Goal: Task Accomplishment & Management: Manage account settings

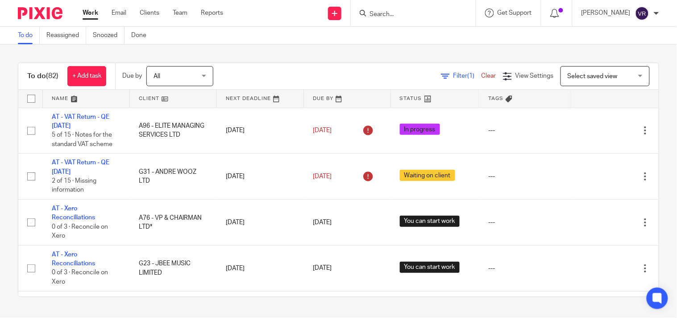
scroll to position [2578, 0]
click at [88, 12] on link "Work" at bounding box center [91, 12] width 16 height 9
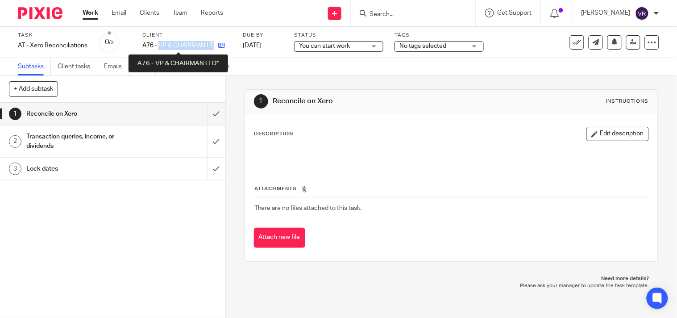
drag, startPoint x: 0, startPoint y: 0, endPoint x: 217, endPoint y: 42, distance: 220.6
click at [216, 42] on div "A76 - VP & CHAIRMAN LTD*" at bounding box center [186, 45] width 89 height 9
copy div "VP & CHAIRMAN LTD*"
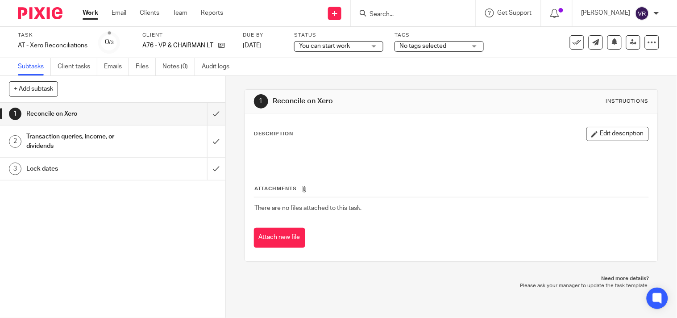
click at [288, 67] on div "Subtasks Client tasks Emails Files Notes (0) Audit logs" at bounding box center [338, 67] width 677 height 18
click at [207, 117] on input "submit" at bounding box center [112, 114] width 225 height 22
click at [210, 134] on input "submit" at bounding box center [112, 141] width 225 height 32
click at [204, 162] on input "submit" at bounding box center [112, 169] width 225 height 22
click at [353, 42] on span "You can start work" at bounding box center [332, 46] width 67 height 9
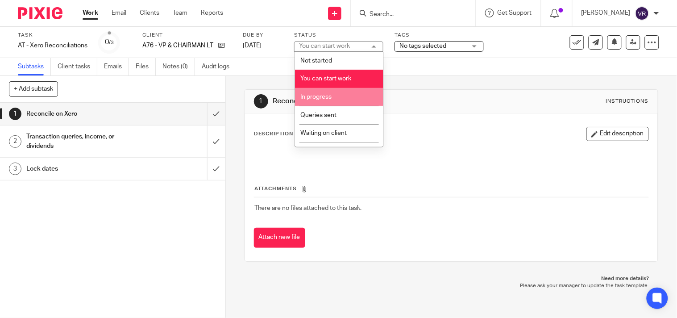
click at [328, 95] on span "In progress" at bounding box center [316, 97] width 31 height 6
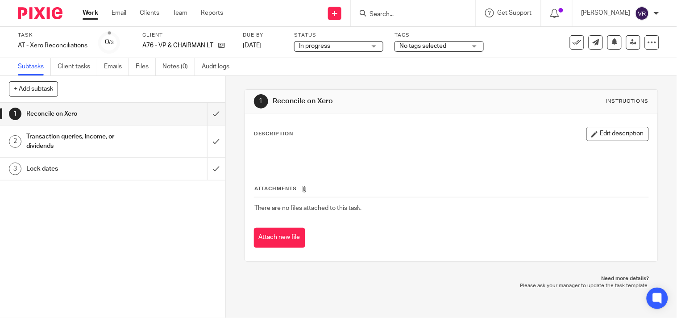
click at [336, 64] on div "Subtasks Client tasks Emails Files Notes (0) Audit logs" at bounding box center [338, 67] width 677 height 18
drag, startPoint x: 161, startPoint y: 43, endPoint x: 222, endPoint y: 48, distance: 61.3
click at [222, 48] on div "G23 - JBEE MUSIC LIMITED" at bounding box center [186, 45] width 89 height 9
copy div "JBEE MUSIC LIMITED"
drag, startPoint x: 333, startPoint y: 74, endPoint x: 328, endPoint y: 64, distance: 10.4
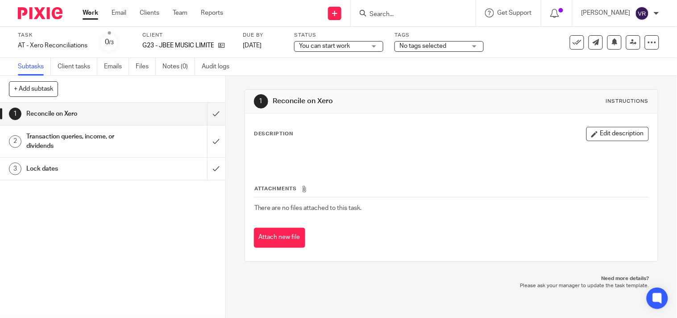
click at [333, 74] on div "Subtasks Client tasks Emails Files Notes (0) Audit logs" at bounding box center [338, 67] width 677 height 18
click at [353, 46] on span "You can start work" at bounding box center [332, 46] width 67 height 9
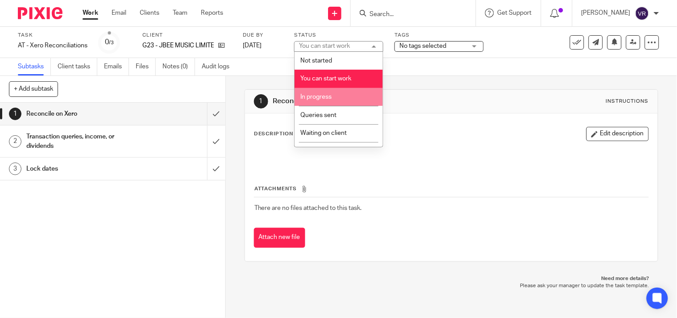
click at [327, 94] on li "In progress" at bounding box center [339, 97] width 88 height 18
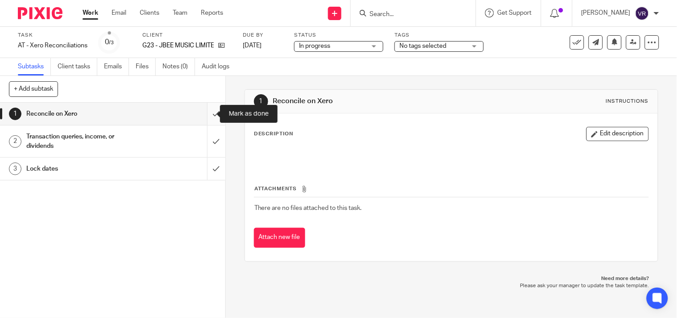
click at [203, 118] on input "submit" at bounding box center [112, 114] width 225 height 22
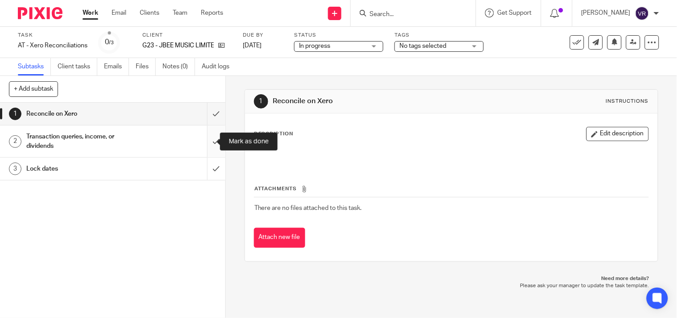
click at [208, 140] on input "submit" at bounding box center [112, 141] width 225 height 32
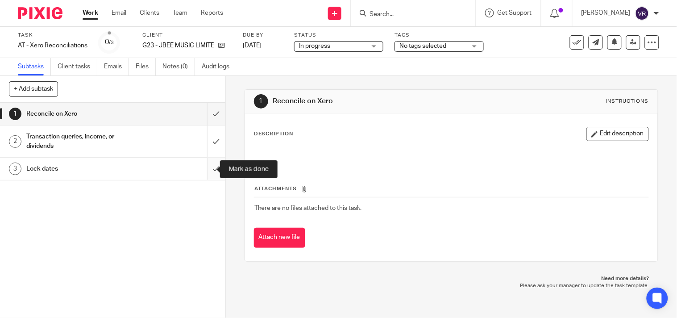
click at [203, 179] on input "submit" at bounding box center [112, 169] width 225 height 22
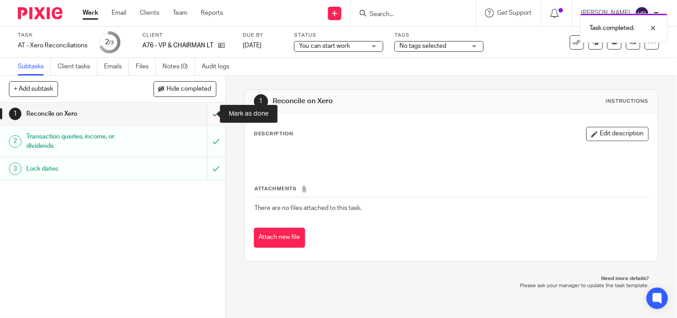
click at [200, 114] on input "submit" at bounding box center [112, 114] width 225 height 22
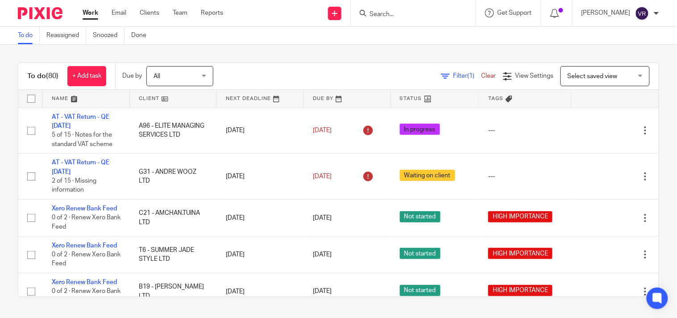
click at [90, 15] on link "Work" at bounding box center [91, 12] width 16 height 9
click at [298, 52] on div "To do (80) + Add task Due by All All Today Tomorrow This week Next week This mo…" at bounding box center [338, 180] width 677 height 270
click at [661, 117] on div "To do (80) + Add task Due by All All Today Tomorrow This week Next week This mo…" at bounding box center [338, 180] width 677 height 270
click at [88, 12] on link "Work" at bounding box center [91, 12] width 16 height 9
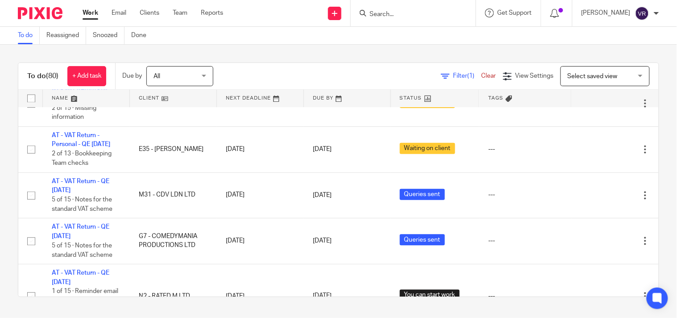
scroll to position [396, 0]
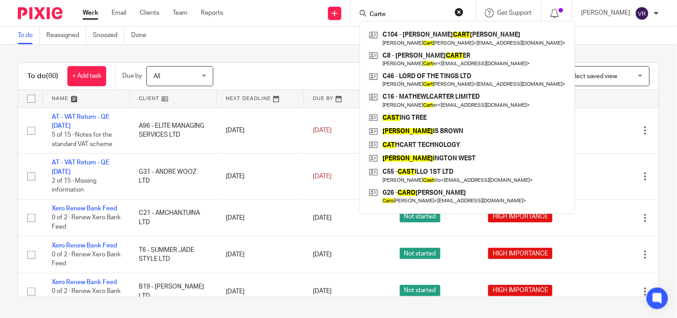
type input "[PERSON_NAME]"
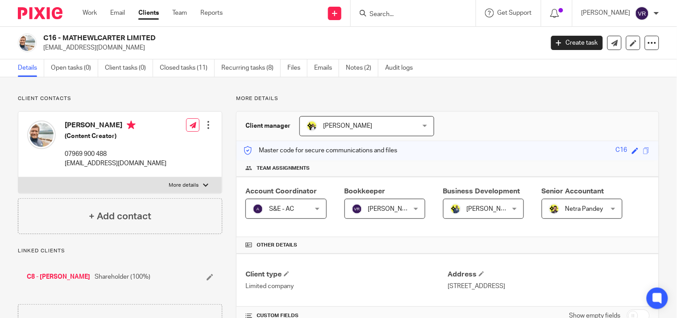
drag, startPoint x: 63, startPoint y: 38, endPoint x: 170, endPoint y: 38, distance: 107.2
click at [170, 38] on h2 "C16 - MATHEWLCARTER LIMITED" at bounding box center [241, 37] width 396 height 9
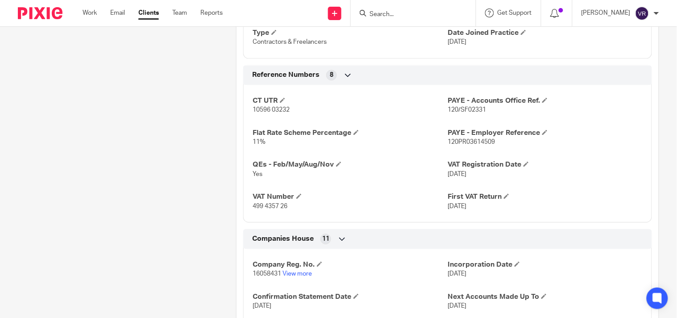
scroll to position [595, 0]
click at [400, 12] on input "Search" at bounding box center [409, 15] width 80 height 8
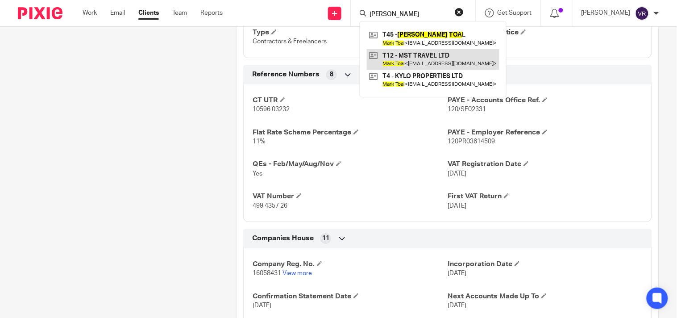
type input "Marj tota"
click at [445, 52] on link at bounding box center [433, 59] width 133 height 21
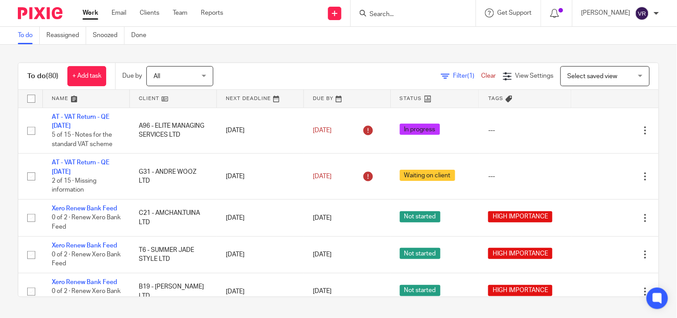
click at [420, 16] on input "Search" at bounding box center [409, 15] width 80 height 8
type input "R"
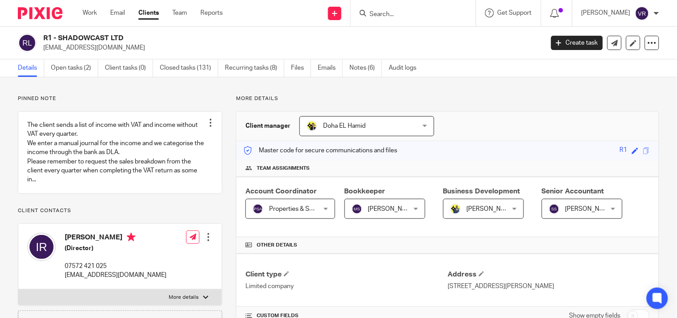
click at [438, 11] on input "Search" at bounding box center [409, 15] width 80 height 8
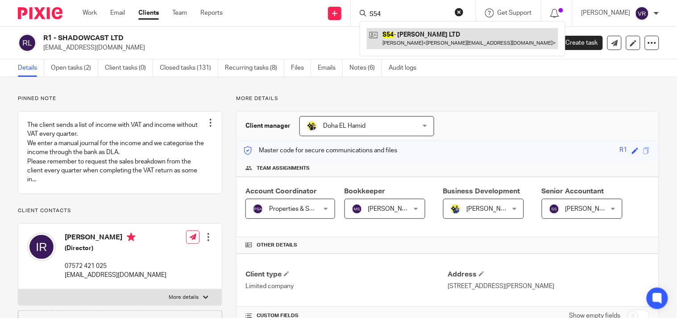
type input "S54"
click at [438, 34] on link at bounding box center [463, 38] width 192 height 21
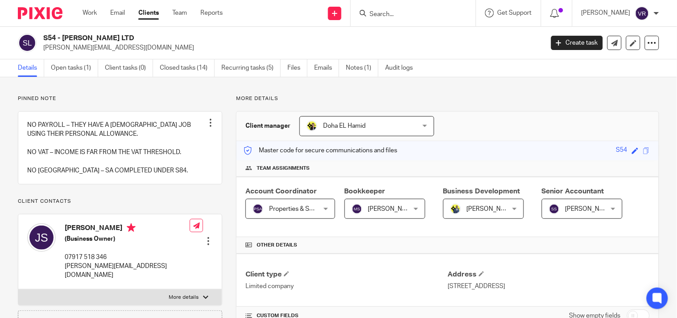
click at [422, 16] on input "Search" at bounding box center [409, 15] width 80 height 8
click at [421, 8] on form "M96" at bounding box center [416, 13] width 95 height 11
click at [413, 12] on input "M96" at bounding box center [409, 15] width 80 height 8
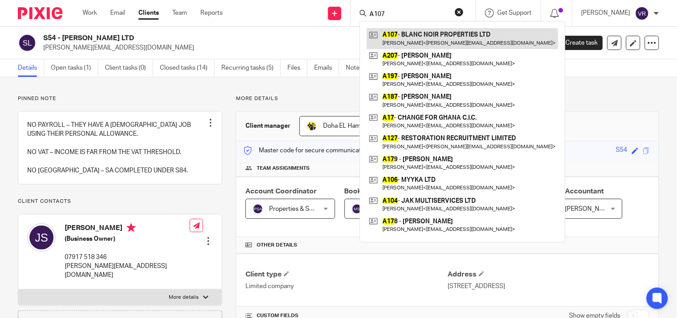
type input "A107"
click at [434, 30] on link at bounding box center [463, 38] width 192 height 21
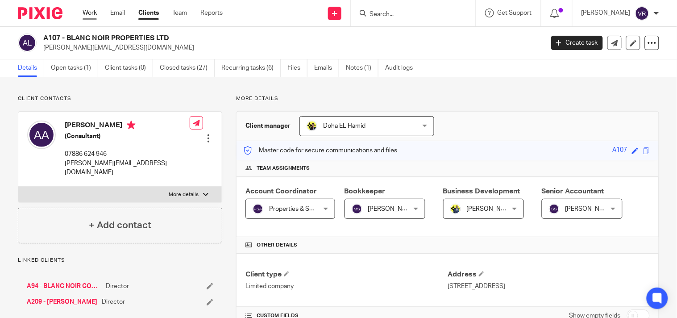
click at [84, 13] on link "Work" at bounding box center [90, 12] width 14 height 9
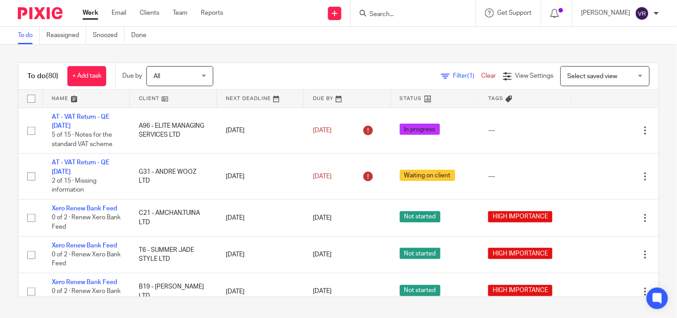
click at [438, 58] on div "To do (80) + Add task Due by All All Today Tomorrow This week Next week This mo…" at bounding box center [338, 180] width 677 height 270
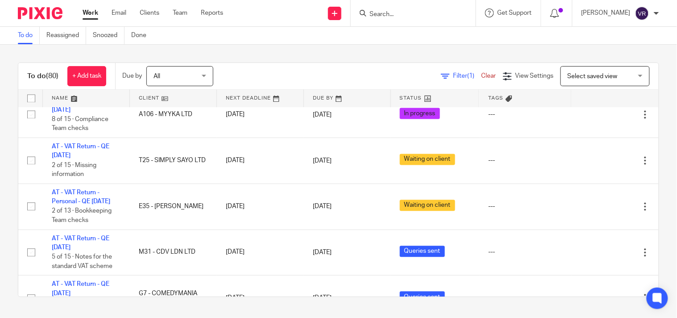
scroll to position [446, 0]
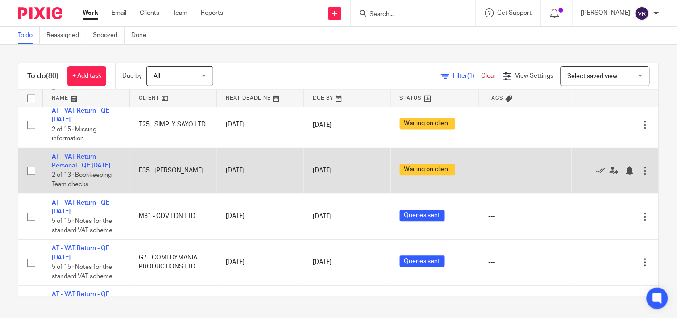
scroll to position [496, 0]
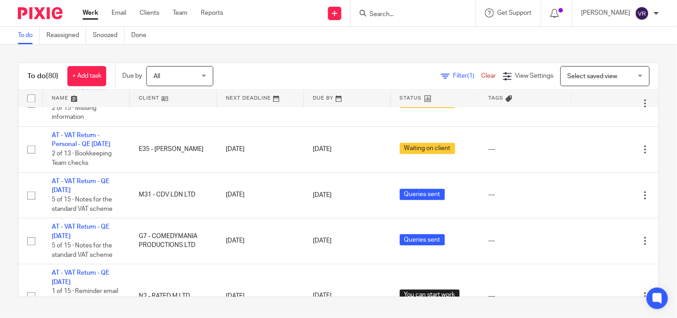
click at [651, 202] on div "To do (80) + Add task Due by All All Today Tomorrow This week Next week This mo…" at bounding box center [338, 180] width 677 height 270
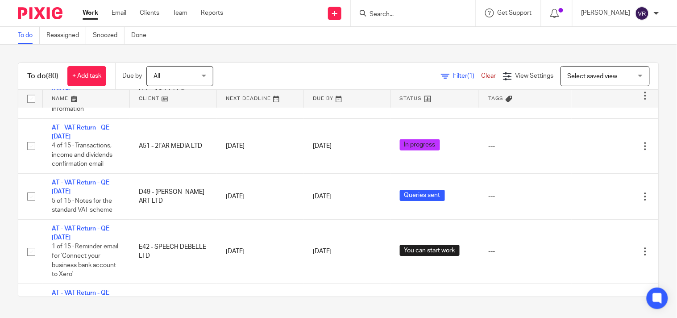
scroll to position [1538, 0]
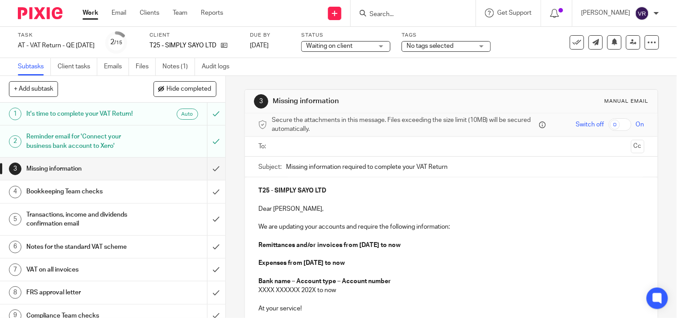
click at [504, 67] on div "Subtasks Client tasks Emails Files Notes (1) Audit logs" at bounding box center [338, 67] width 677 height 18
click at [159, 142] on div "Reminder email for 'Connect your business bank account to Xero'" at bounding box center [112, 141] width 172 height 23
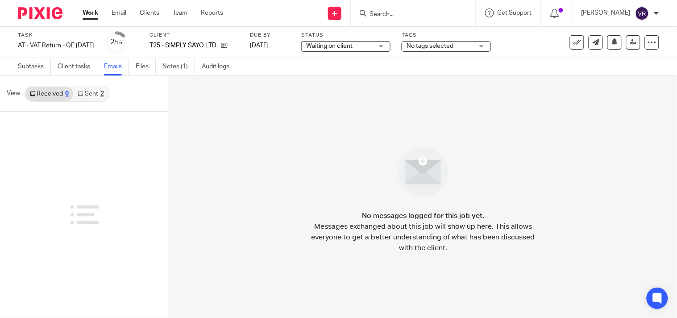
click at [102, 95] on div "2" at bounding box center [102, 94] width 4 height 6
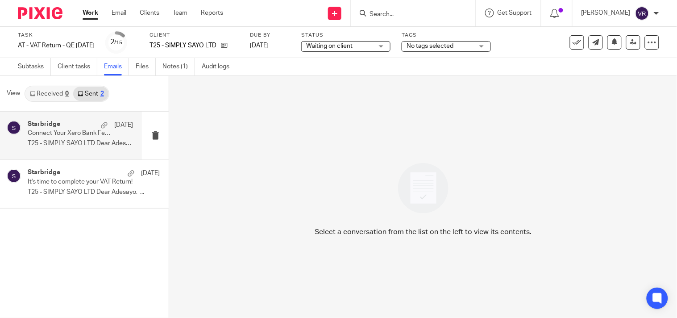
click at [90, 140] on p "T25 - SIMPLY SAYO LTD Dear Adesayo, We..." at bounding box center [80, 144] width 105 height 8
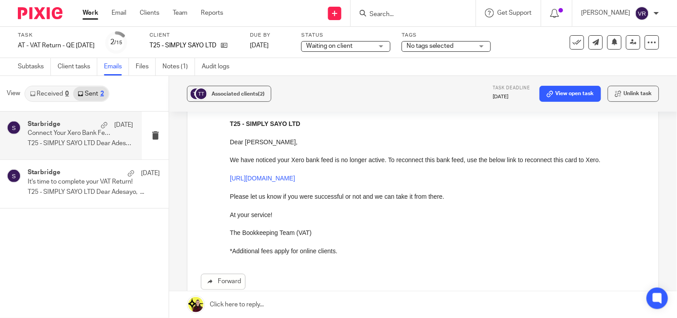
scroll to position [50, 0]
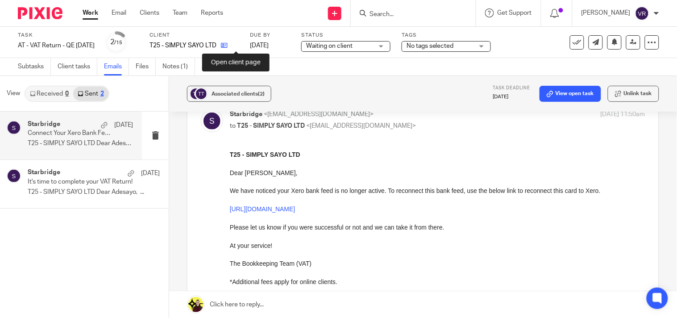
click at [228, 45] on icon at bounding box center [224, 45] width 7 height 7
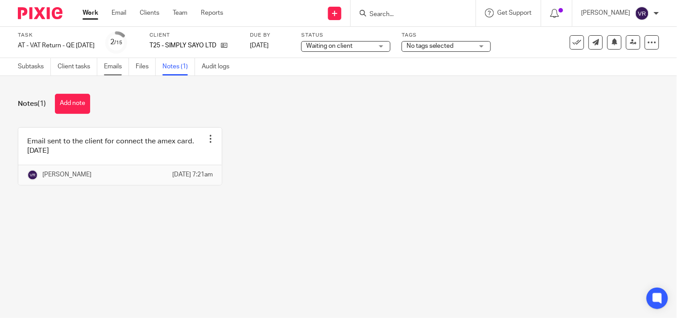
click at [112, 71] on link "Emails" at bounding box center [116, 66] width 25 height 17
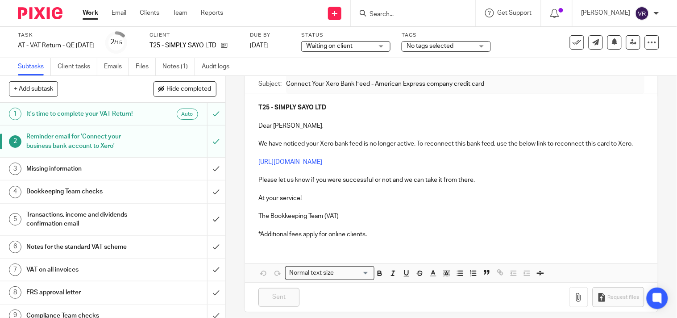
scroll to position [105, 0]
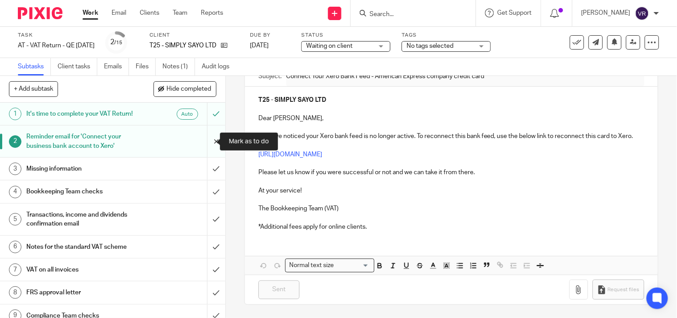
click at [211, 141] on input "submit" at bounding box center [112, 141] width 225 height 32
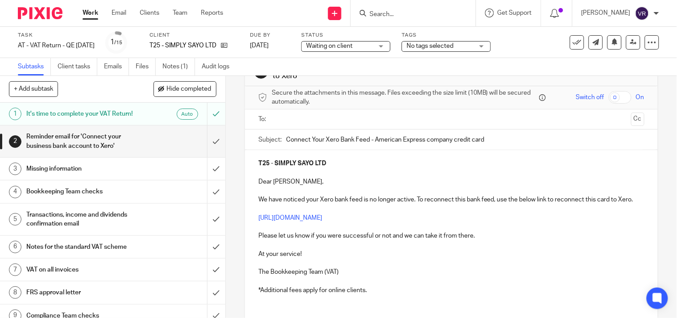
scroll to position [50, 0]
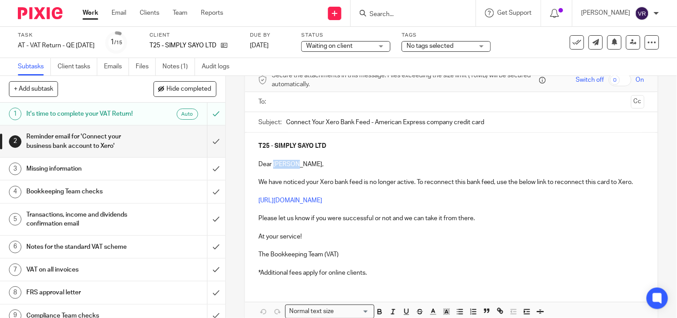
drag, startPoint x: 271, startPoint y: 164, endPoint x: 293, endPoint y: 165, distance: 21.9
click at [293, 165] on p "Dear Adesayo," at bounding box center [452, 164] width 386 height 9
copy p "Adesayo"
drag, startPoint x: 272, startPoint y: 163, endPoint x: 295, endPoint y: 166, distance: 22.5
click at [295, 166] on p "Dear Adesayo," at bounding box center [452, 164] width 386 height 9
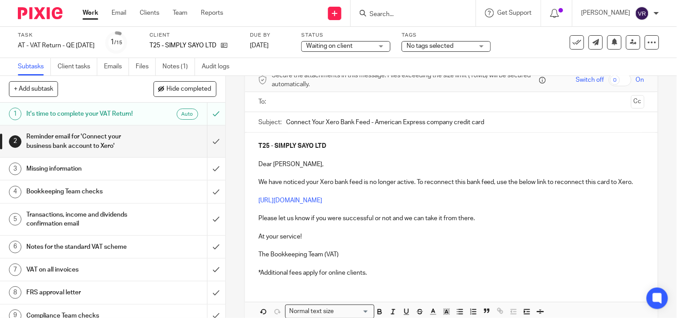
scroll to position [99, 0]
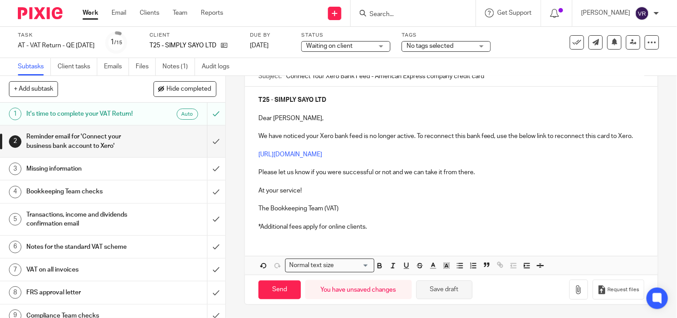
click at [431, 295] on button "Save draft" at bounding box center [445, 289] width 56 height 19
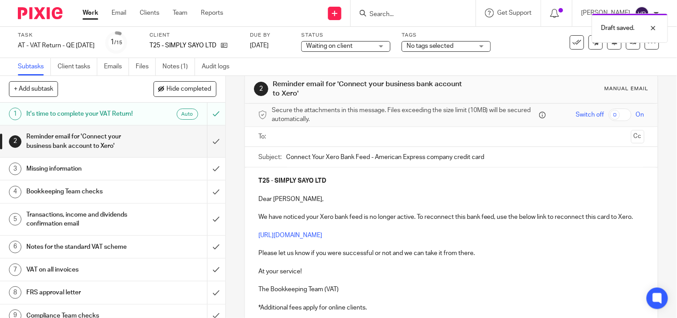
scroll to position [0, 0]
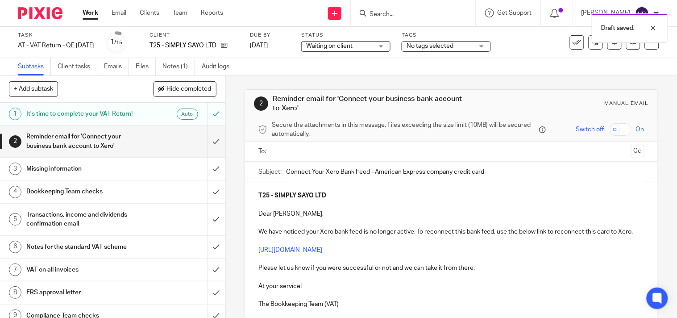
click at [346, 155] on input "text" at bounding box center [451, 151] width 353 height 10
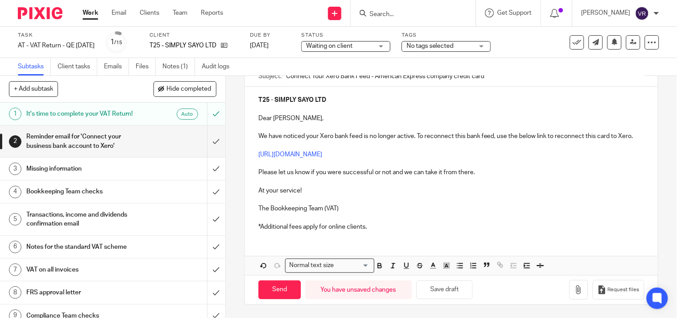
scroll to position [107, 0]
click at [448, 292] on button "Save draft" at bounding box center [445, 289] width 56 height 19
click at [440, 291] on button "Save draft" at bounding box center [445, 289] width 56 height 19
click at [286, 288] on input "Send" at bounding box center [280, 289] width 42 height 19
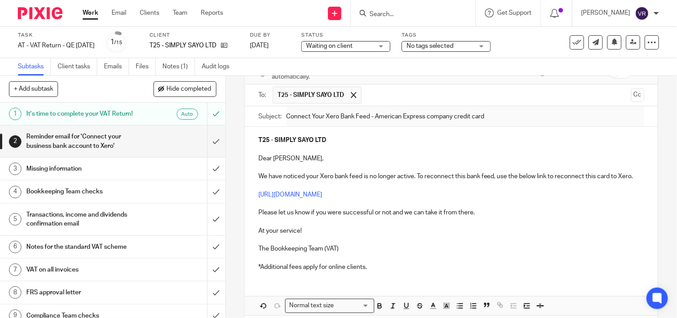
type input "Sent"
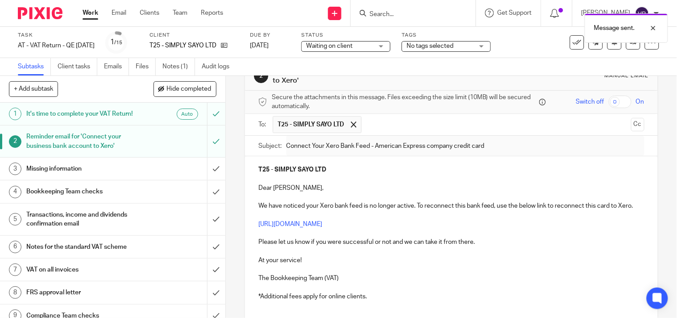
scroll to position [50, 0]
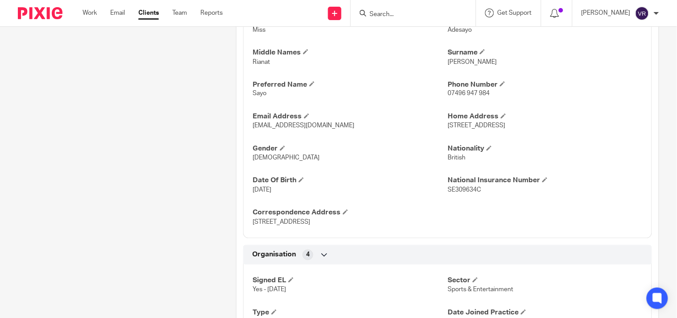
scroll to position [297, 0]
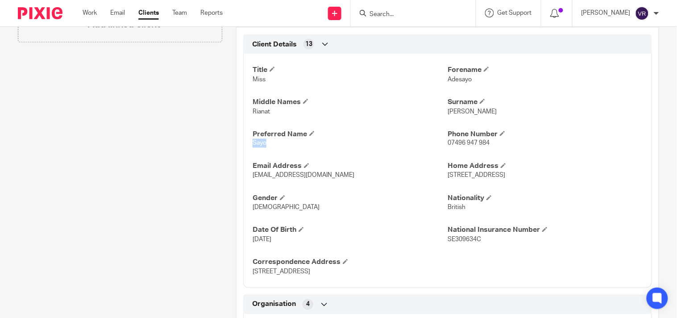
drag, startPoint x: 251, startPoint y: 144, endPoint x: 265, endPoint y: 144, distance: 13.4
click at [265, 144] on p "Sayo" at bounding box center [350, 143] width 195 height 9
copy span "Sayo"
click at [262, 142] on span "Sayo" at bounding box center [260, 143] width 14 height 6
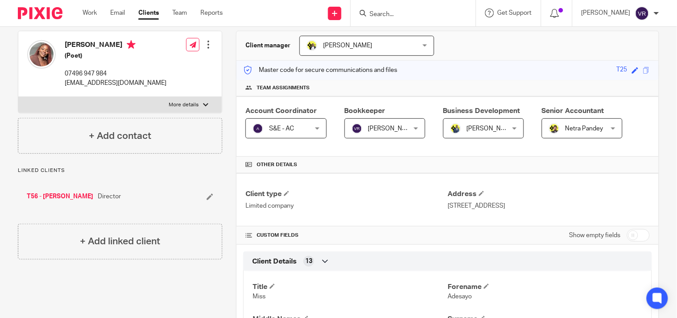
scroll to position [0, 0]
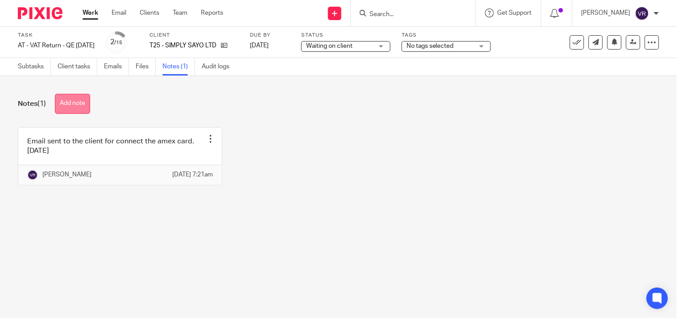
click at [86, 106] on button "Add note" at bounding box center [72, 104] width 35 height 20
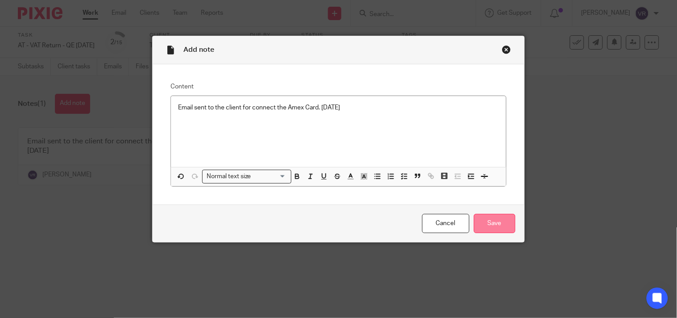
click at [500, 226] on input "Save" at bounding box center [495, 223] width 42 height 19
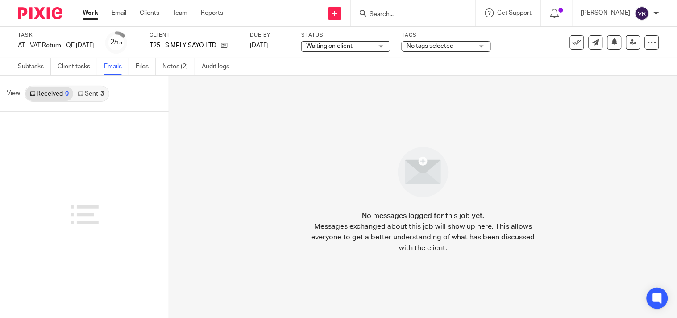
click at [100, 92] on div "3" at bounding box center [102, 94] width 4 height 6
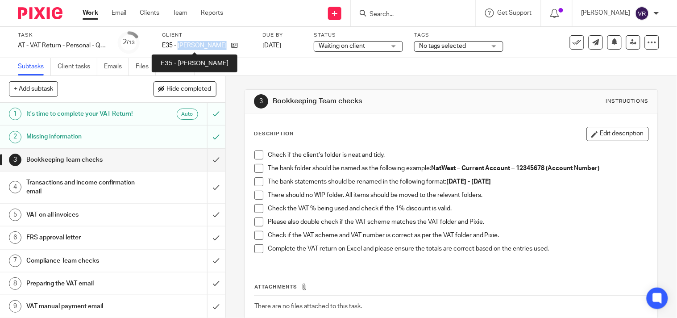
drag, startPoint x: 178, startPoint y: 45, endPoint x: 224, endPoint y: 45, distance: 46.4
click at [224, 45] on p "E35 - [PERSON_NAME]" at bounding box center [194, 45] width 65 height 9
copy p "KURT EGYIAWAN"
click at [101, 138] on h1 "Missing information" at bounding box center [83, 136] width 115 height 13
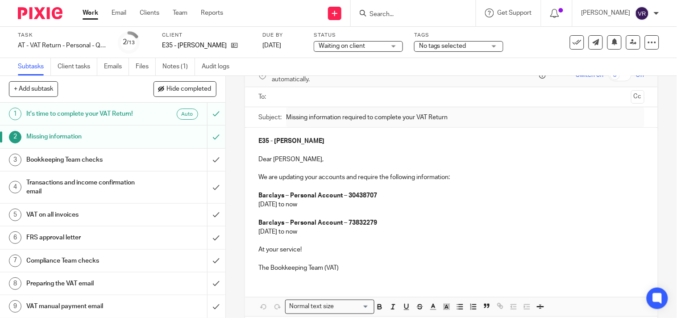
scroll to position [91, 0]
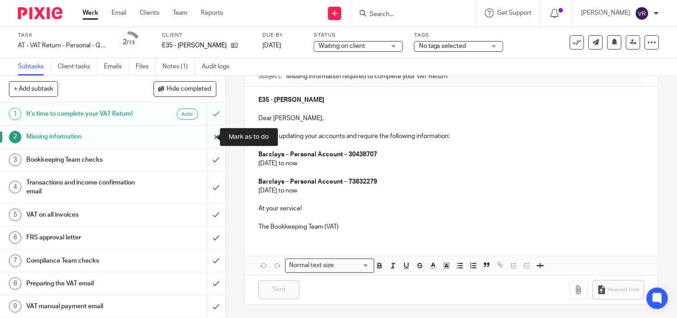
click at [204, 135] on input "submit" at bounding box center [112, 136] width 225 height 22
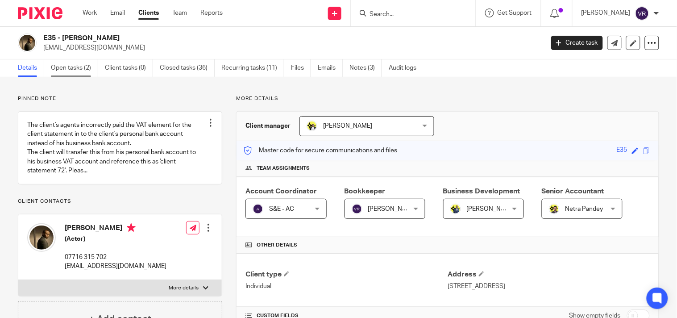
click at [84, 65] on link "Open tasks (2)" at bounding box center [74, 67] width 47 height 17
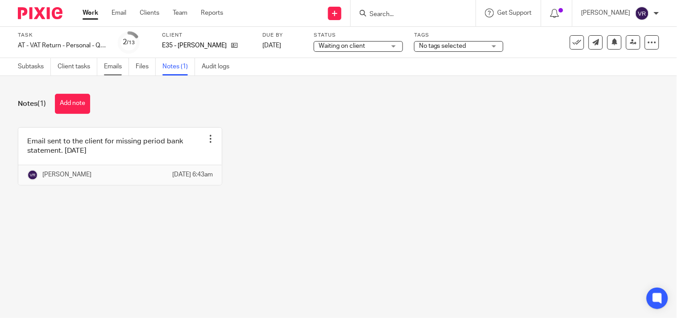
click at [110, 70] on link "Emails" at bounding box center [116, 66] width 25 height 17
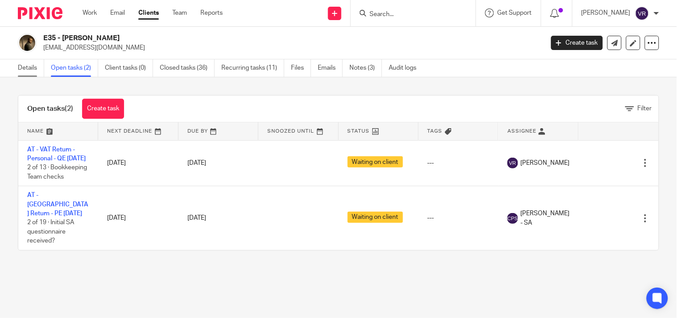
click at [27, 65] on link "Details" at bounding box center [31, 67] width 26 height 17
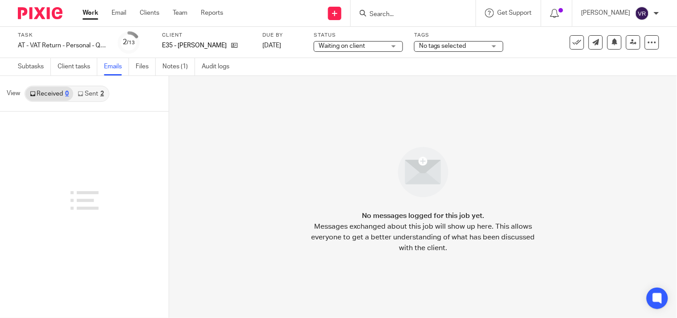
click at [99, 96] on link "Sent 2" at bounding box center [90, 94] width 35 height 14
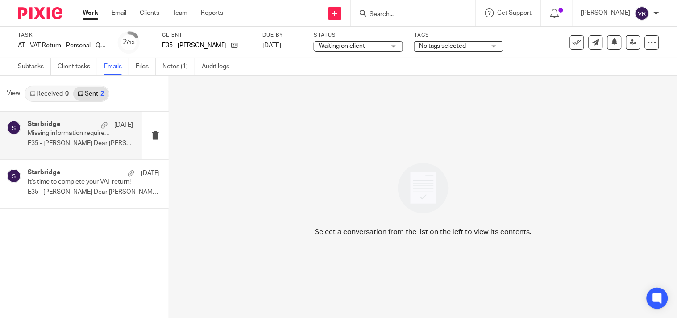
click at [73, 142] on p "E35 - [PERSON_NAME] Dear [PERSON_NAME], We..." at bounding box center [80, 144] width 105 height 8
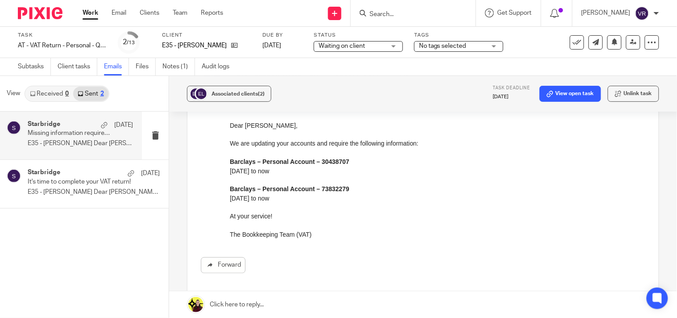
scroll to position [99, 0]
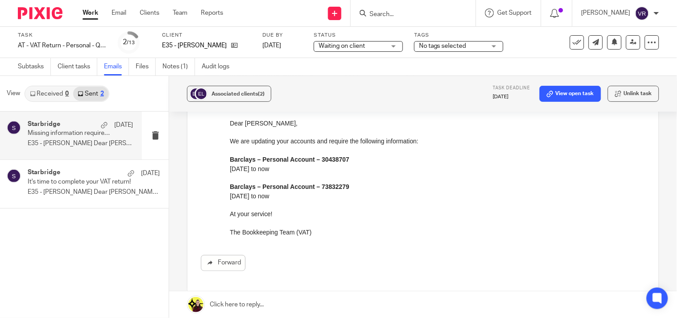
drag, startPoint x: 290, startPoint y: 196, endPoint x: 456, endPoint y: 222, distance: 168.6
click at [229, 122] on html "E35 - KURT EGYIAWAN Dear Kurt, We are updating your accounts and require the fo…" at bounding box center [437, 168] width 416 height 137
click at [446, 58] on div "Subtasks Client tasks Emails Files Notes (1) Audit logs" at bounding box center [338, 67] width 677 height 18
click at [659, 203] on div "Associated clients (2) Task deadline 31 Oct 2025 View open task Unlink task Mis…" at bounding box center [423, 197] width 508 height 242
click at [626, 209] on p "At your service!" at bounding box center [437, 213] width 416 height 9
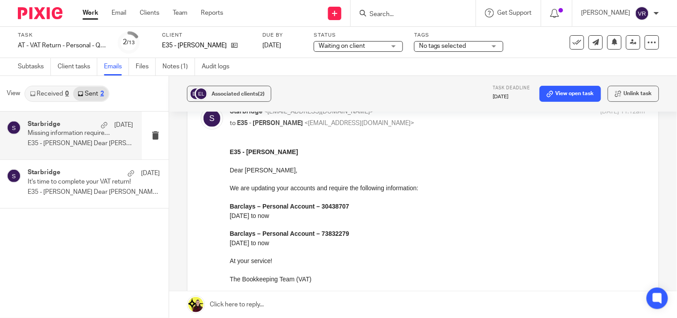
scroll to position [0, 0]
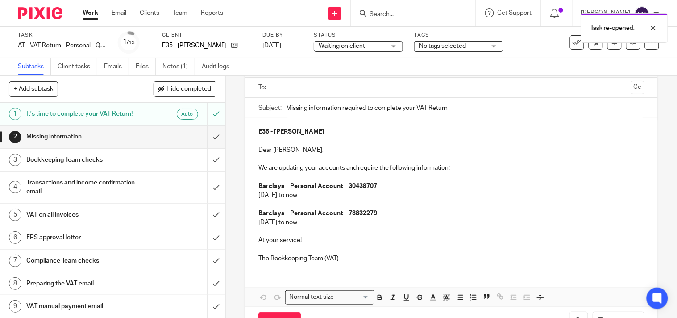
scroll to position [42, 0]
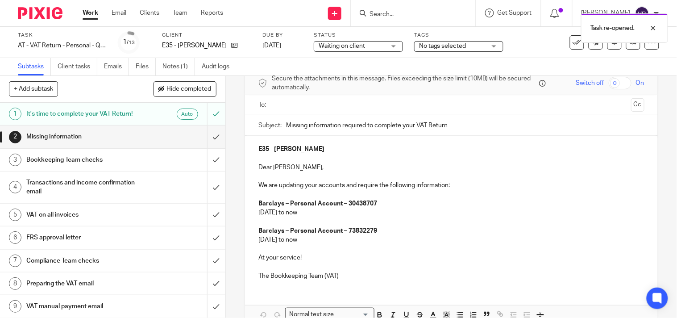
click at [313, 108] on input "text" at bounding box center [451, 105] width 353 height 10
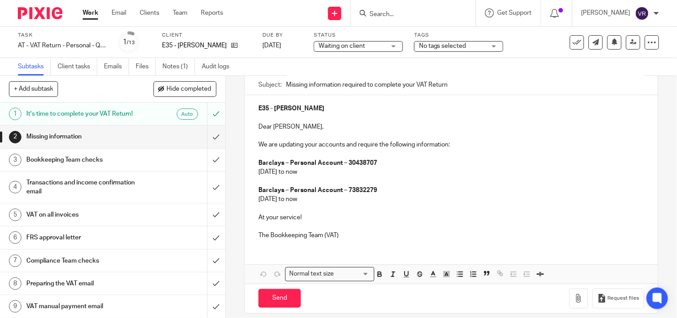
scroll to position [93, 0]
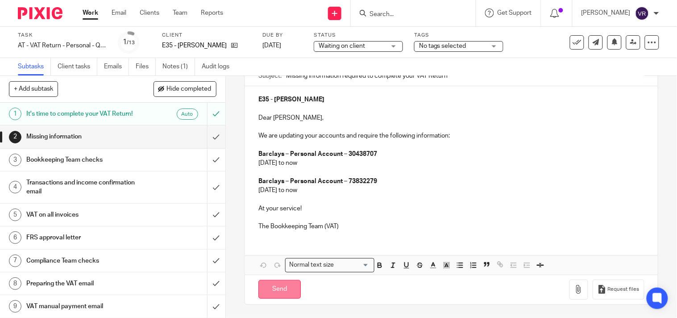
click at [297, 296] on input "Send" at bounding box center [280, 289] width 42 height 19
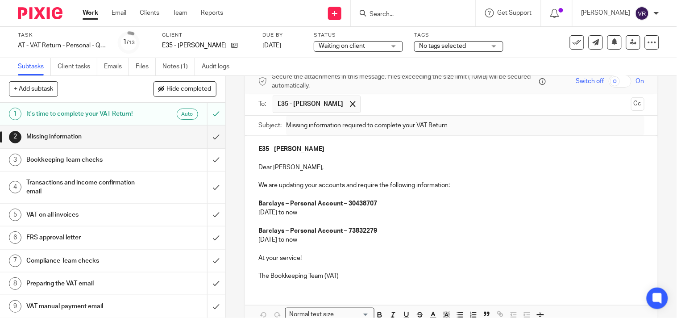
type input "Sent"
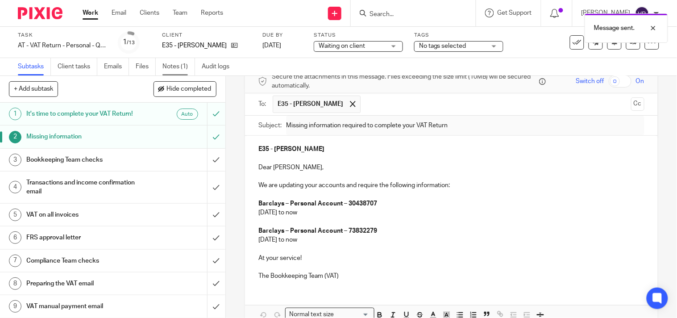
click at [175, 68] on link "Notes (1)" at bounding box center [179, 66] width 33 height 17
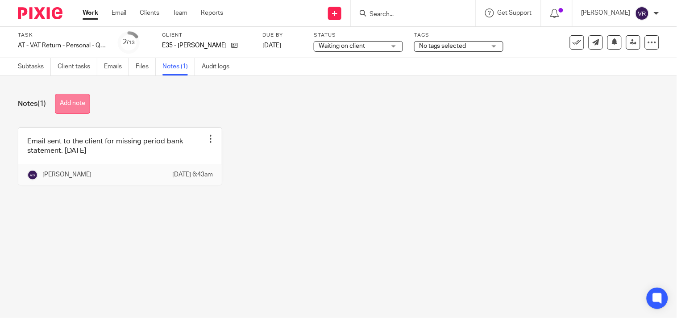
click at [76, 106] on button "Add note" at bounding box center [72, 104] width 35 height 20
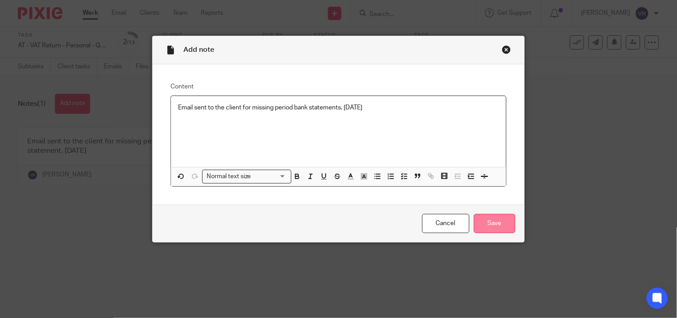
click at [504, 225] on input "Save" at bounding box center [495, 223] width 42 height 19
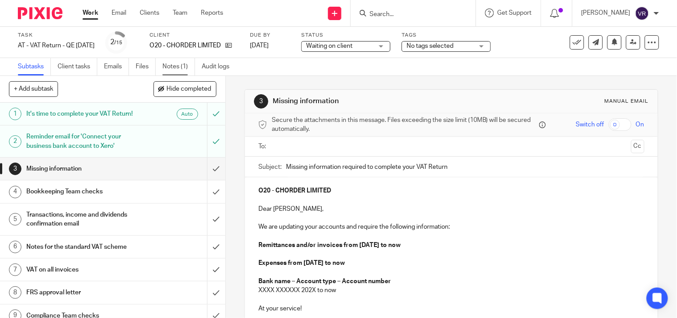
click at [183, 69] on link "Notes (1)" at bounding box center [179, 66] width 33 height 17
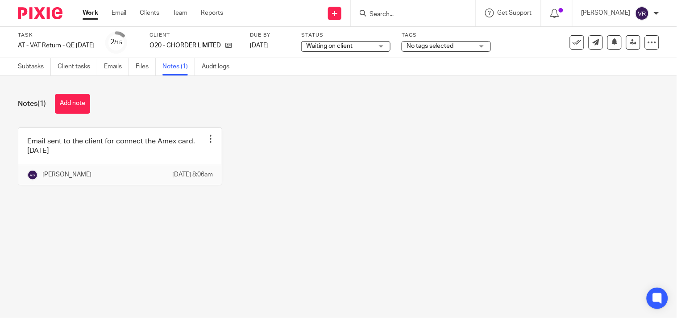
click at [366, 50] on span "Waiting on client" at bounding box center [339, 46] width 67 height 9
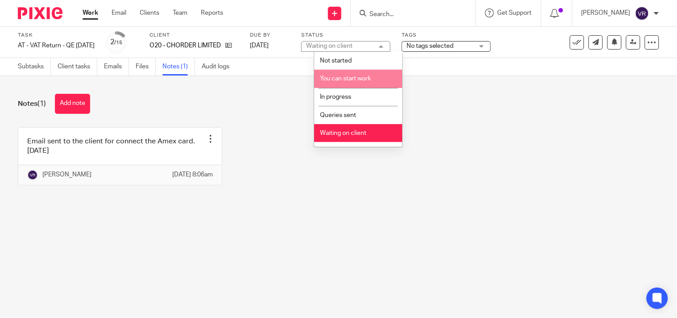
click at [366, 86] on li "You can start work" at bounding box center [358, 79] width 88 height 18
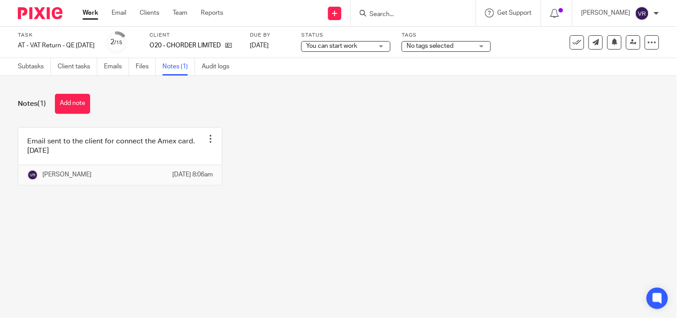
click at [391, 47] on div "You can start work You can start work" at bounding box center [345, 46] width 89 height 11
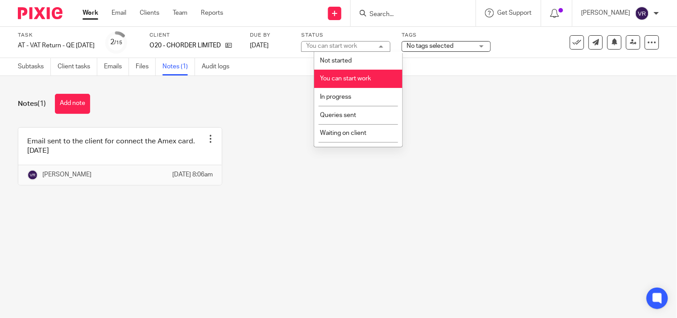
click at [426, 86] on div "Notes (1) Add note Email sent to the client for connect the Amex card. 06.10.20…" at bounding box center [338, 146] width 677 height 141
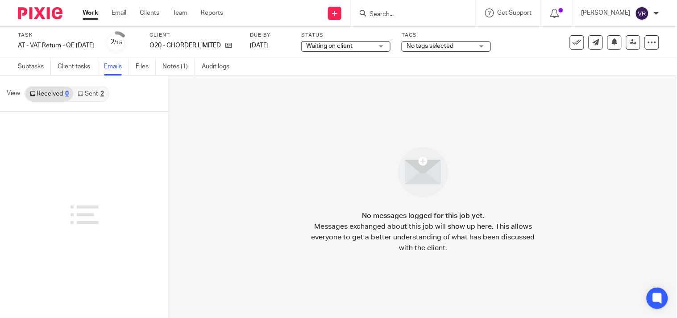
click at [87, 99] on link "Sent 2" at bounding box center [90, 94] width 35 height 14
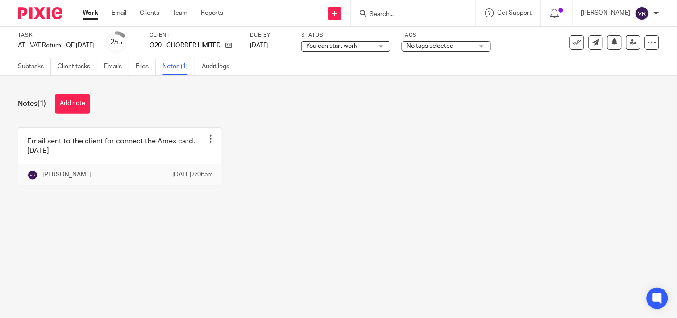
click at [503, 145] on div "Email sent to the client for connect the Amex card. [DATE] Edit note Delete not…" at bounding box center [331, 162] width 655 height 71
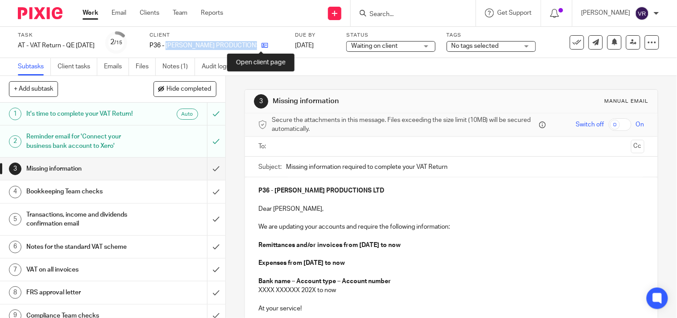
drag, startPoint x: 0, startPoint y: 0, endPoint x: 259, endPoint y: 45, distance: 263.3
click at [259, 45] on div "P36 - [PERSON_NAME] PRODUCTIONS LTD" at bounding box center [217, 45] width 134 height 9
copy div "[PERSON_NAME] PRODUCTIONS LTD"
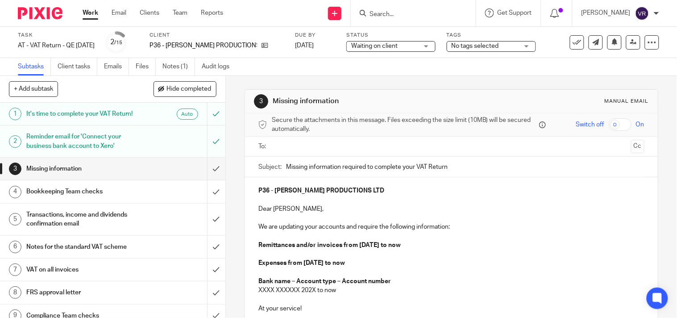
click at [622, 79] on div "3 Missing information Manual email Secure the attachments in this message. File…" at bounding box center [452, 247] width 414 height 342
click at [205, 140] on input "submit" at bounding box center [112, 141] width 225 height 32
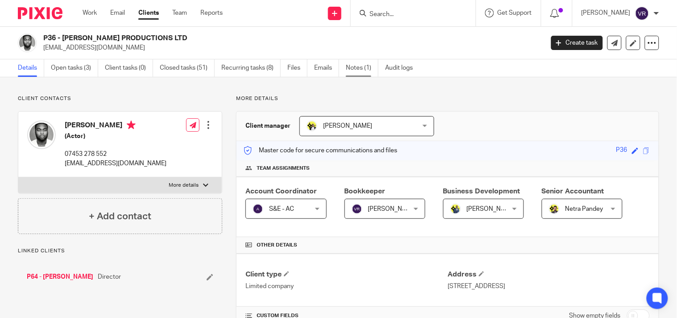
click at [361, 64] on link "Notes (1)" at bounding box center [362, 67] width 33 height 17
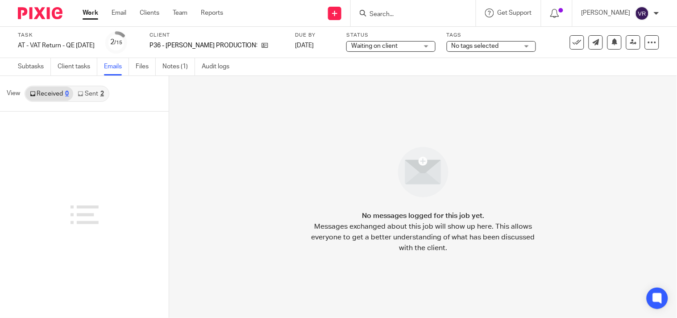
click at [99, 97] on link "Sent 2" at bounding box center [90, 94] width 35 height 14
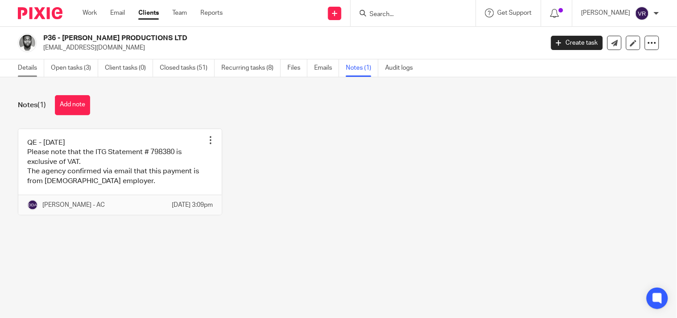
click at [29, 68] on link "Details" at bounding box center [31, 67] width 26 height 17
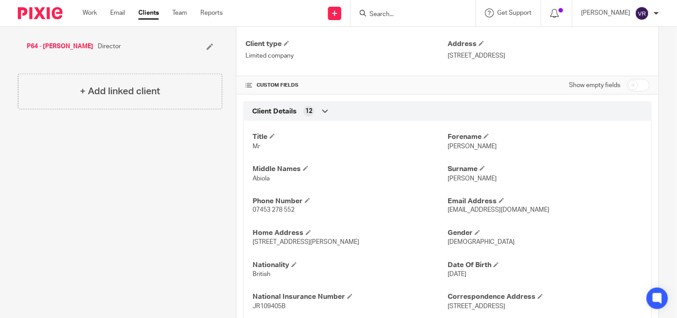
scroll to position [248, 0]
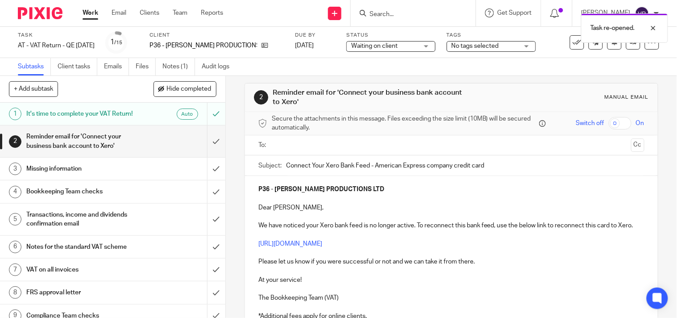
scroll to position [6, 0]
click at [358, 303] on p "The Bookkeeping Team (VAT)" at bounding box center [452, 298] width 386 height 9
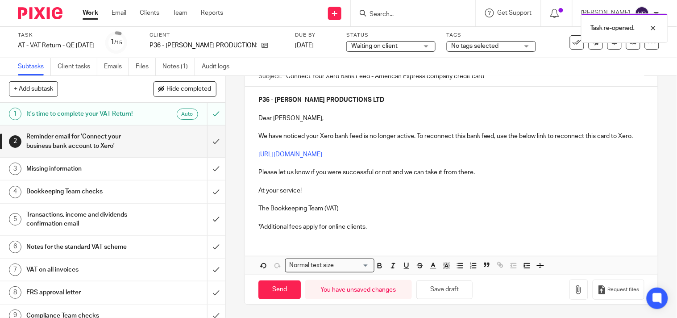
scroll to position [105, 0]
click at [446, 291] on button "Save draft" at bounding box center [445, 289] width 56 height 19
click at [471, 289] on div "Send You have unsaved changes Save draft Request files" at bounding box center [451, 289] width 413 height 29
click at [464, 288] on button "Save draft" at bounding box center [445, 289] width 56 height 19
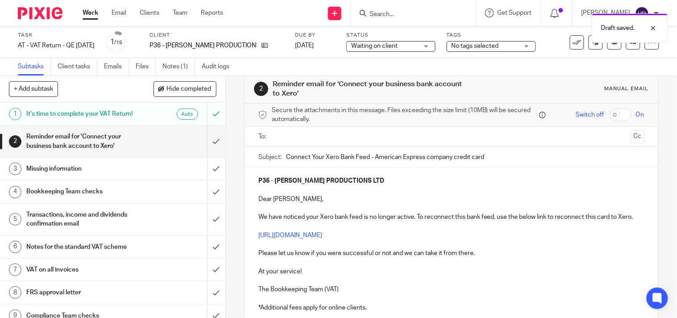
scroll to position [6, 0]
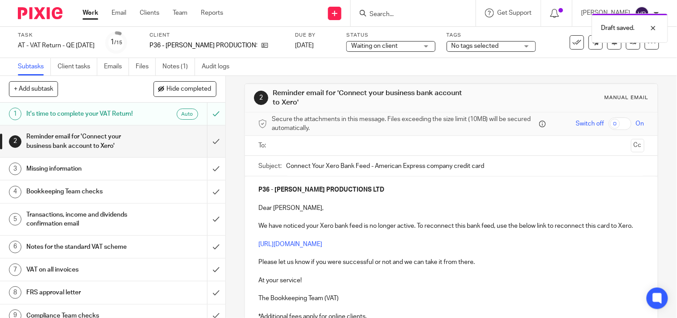
click at [318, 141] on input "text" at bounding box center [451, 146] width 353 height 10
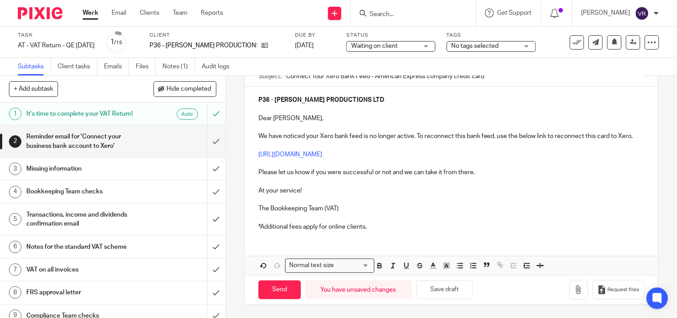
scroll to position [107, 0]
click at [450, 290] on button "Save draft" at bounding box center [445, 289] width 56 height 19
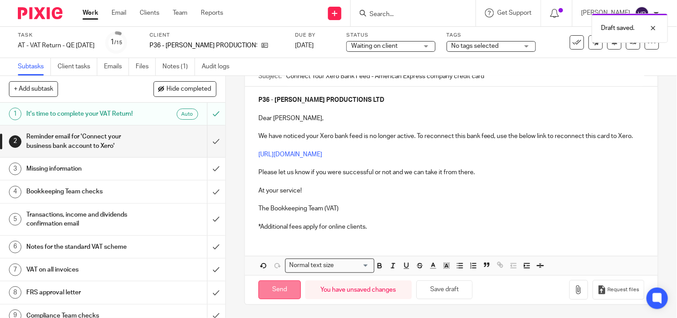
click at [284, 295] on input "Send" at bounding box center [280, 289] width 42 height 19
type input "Sent"
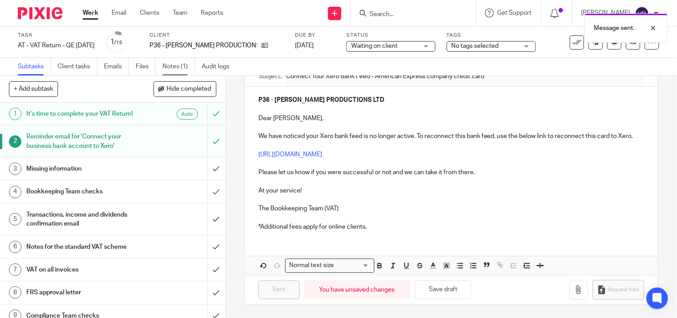
click at [188, 67] on link "Notes (1)" at bounding box center [179, 66] width 33 height 17
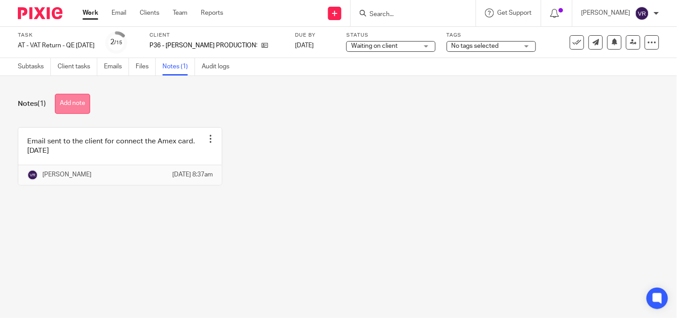
click at [72, 100] on button "Add note" at bounding box center [72, 104] width 35 height 20
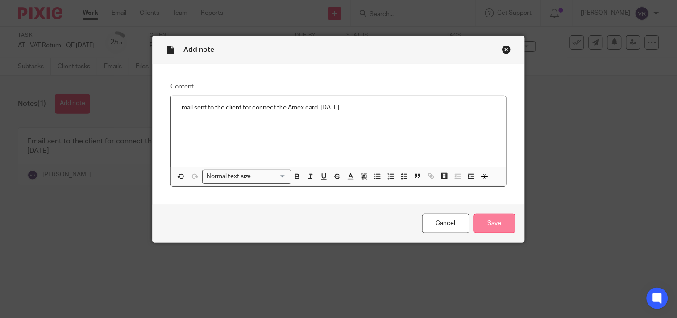
click at [487, 231] on input "Save" at bounding box center [495, 223] width 42 height 19
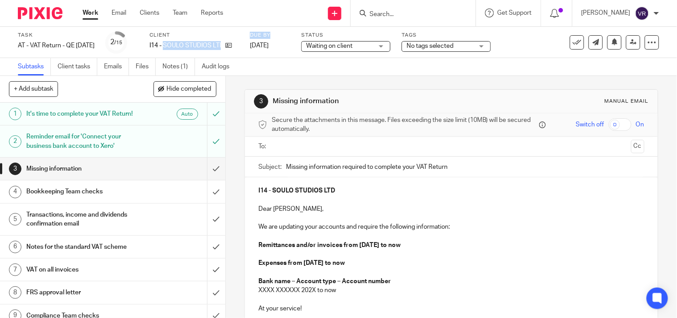
drag, startPoint x: 177, startPoint y: 43, endPoint x: 257, endPoint y: 51, distance: 80.3
click at [257, 51] on div "Task AT - VAT Return - QE 30-09-2025 Save AT - VAT Return - QE 30-09-2025 2 /15…" at bounding box center [285, 42] width 535 height 21
click at [177, 43] on p "I14 - SOULO STUDIOS LTD" at bounding box center [185, 45] width 71 height 9
drag, startPoint x: 177, startPoint y: 43, endPoint x: 234, endPoint y: 49, distance: 56.6
click at [234, 49] on div "I14 - SOULO STUDIOS LTD" at bounding box center [194, 45] width 89 height 9
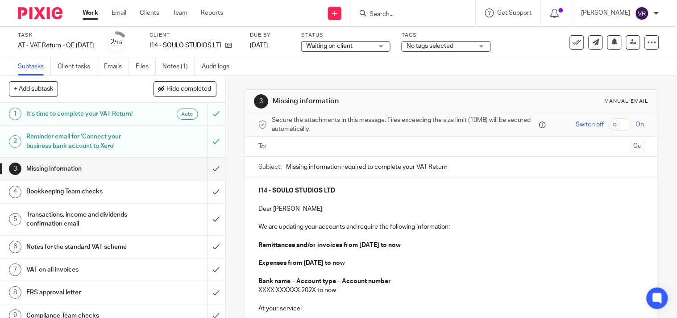
click at [443, 8] on form at bounding box center [416, 13] width 95 height 11
click at [442, 12] on input "Search" at bounding box center [409, 15] width 80 height 8
paste input "POPOOLA PRODUCTIONS LTD"
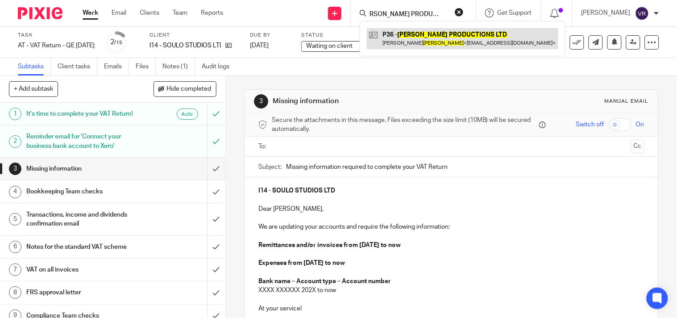
type input "POPOOLA PRODUCTIONS LTD"
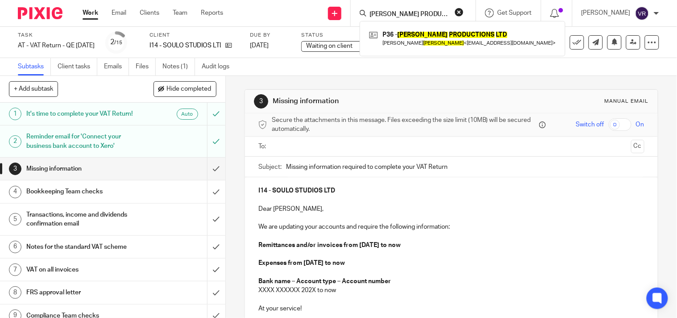
click at [441, 71] on div "Subtasks Client tasks Emails Files Notes (1) Audit logs" at bounding box center [338, 67] width 677 height 18
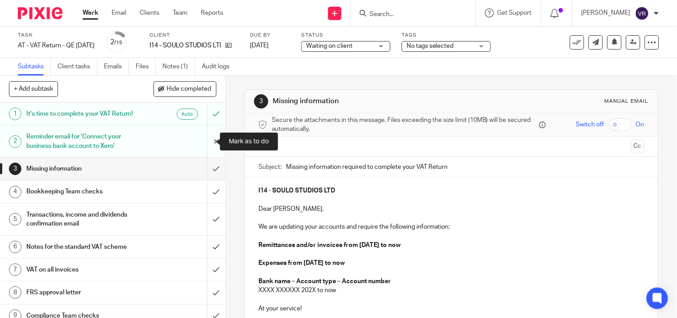
click at [203, 146] on input "submit" at bounding box center [112, 141] width 225 height 32
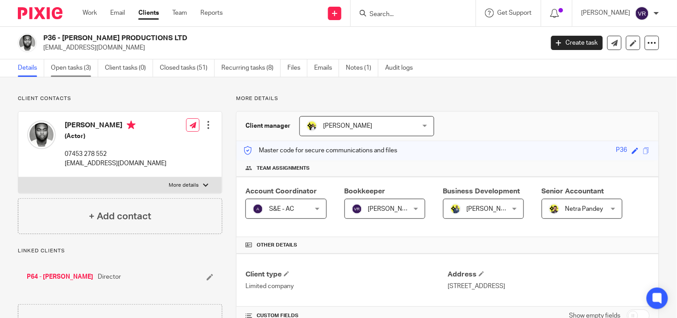
click at [69, 69] on link "Open tasks (3)" at bounding box center [74, 67] width 47 height 17
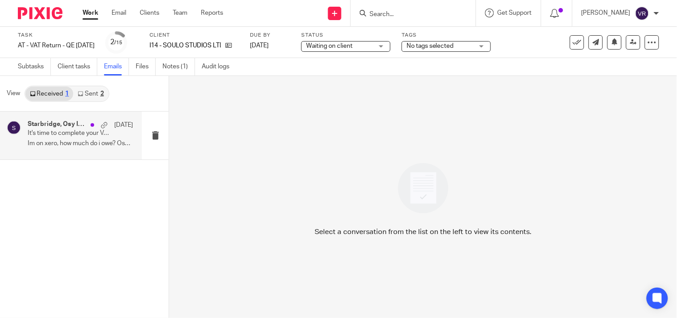
click at [75, 147] on p "Im on xero, how much do i owe? Osy Ikhile +1..." at bounding box center [80, 144] width 105 height 8
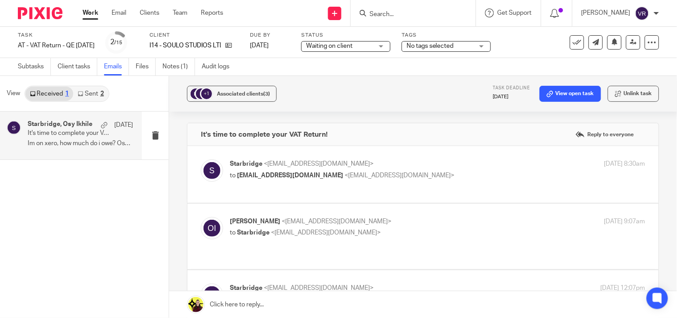
click at [417, 177] on p "to osyikhile@gmail.com <osyikhile@gmail.com>" at bounding box center [368, 175] width 277 height 9
checkbox input "true"
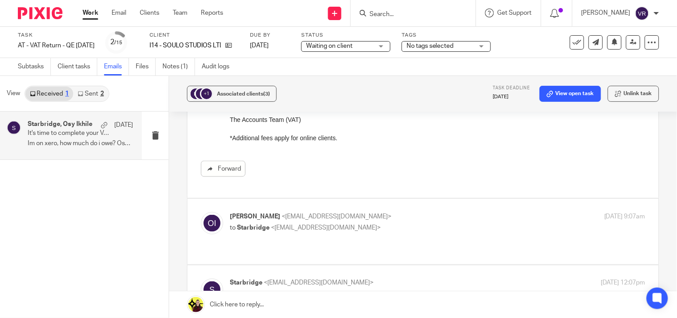
scroll to position [297, 0]
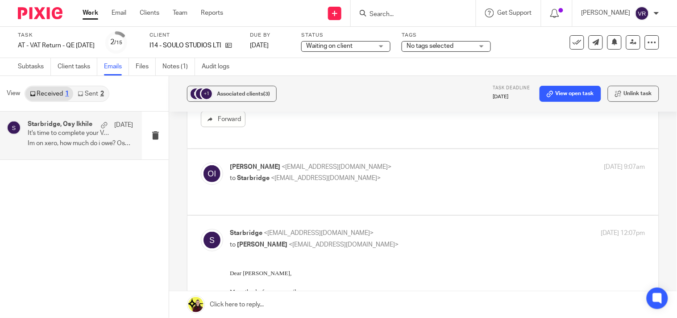
click at [453, 176] on p "to Starbridge <info@starbridge.uk>" at bounding box center [368, 178] width 277 height 9
checkbox input "true"
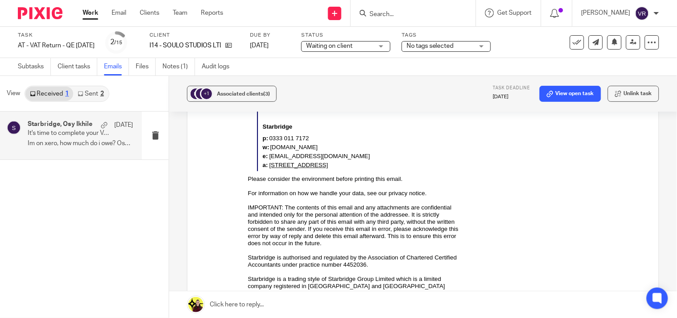
scroll to position [1538, 0]
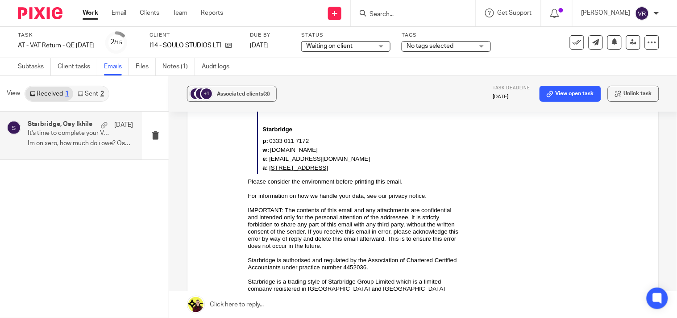
click at [92, 96] on link "Sent 2" at bounding box center [90, 94] width 35 height 14
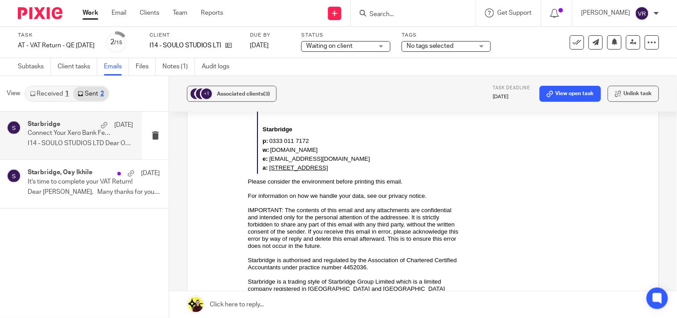
click at [91, 139] on div "Starbridge 6 Oct Connect Your Xero Bank Feed - American Express company credit …" at bounding box center [80, 136] width 105 height 30
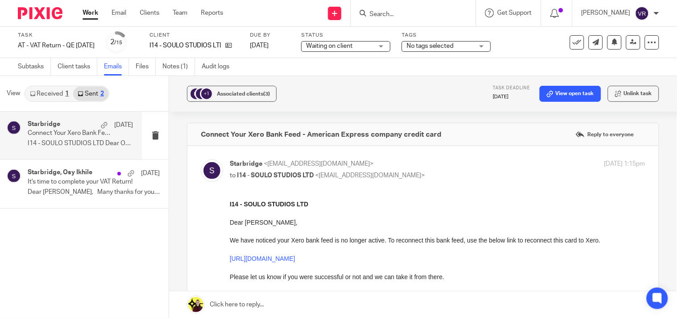
scroll to position [0, 0]
click at [104, 142] on p "I14 - SOULO STUDIOS LTD Dear Osahon, We..." at bounding box center [80, 144] width 105 height 8
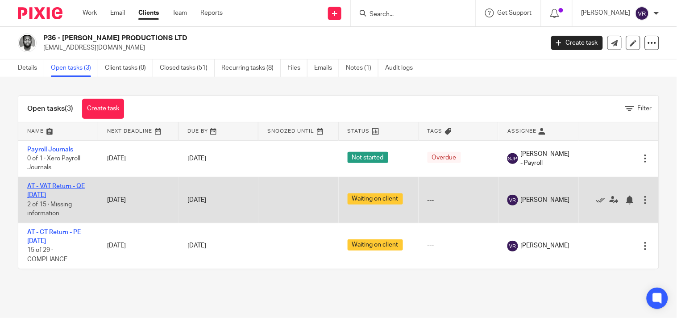
click at [54, 188] on link "AT - VAT Return - QE [DATE]" at bounding box center [56, 190] width 58 height 15
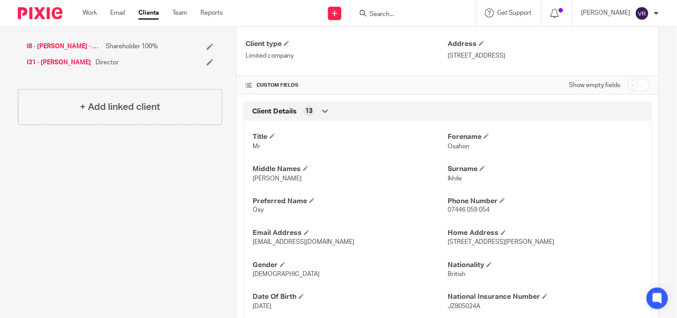
scroll to position [248, 0]
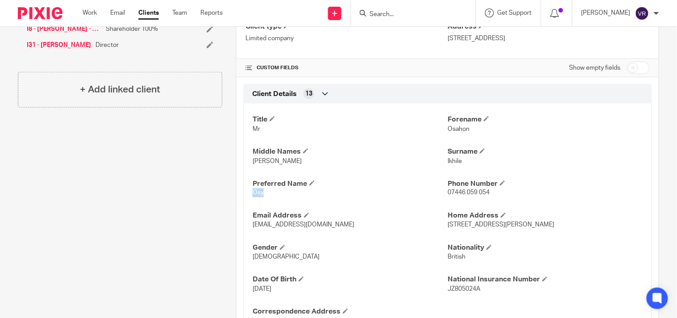
drag, startPoint x: 269, startPoint y: 198, endPoint x: 251, endPoint y: 196, distance: 17.6
click at [251, 196] on div "Title Mr Forename Osahon Middle Names Phillip Surname Ikhile Preferred Name Osy…" at bounding box center [447, 217] width 409 height 241
copy span "Osy"
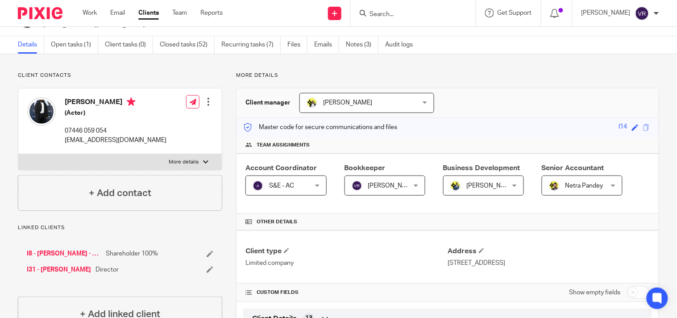
scroll to position [0, 0]
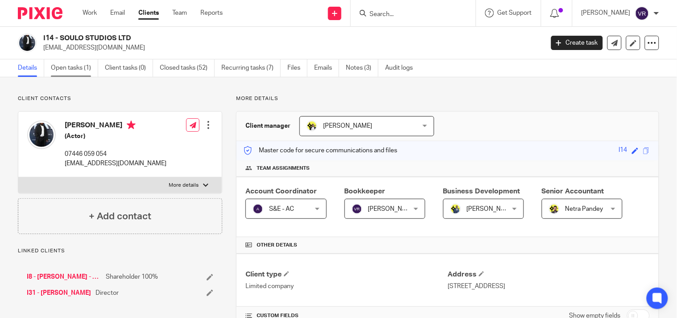
click at [93, 66] on link "Open tasks (1)" at bounding box center [74, 67] width 47 height 17
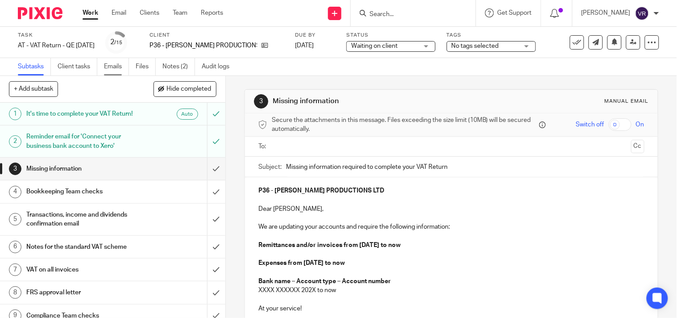
click at [122, 67] on link "Emails" at bounding box center [116, 66] width 25 height 17
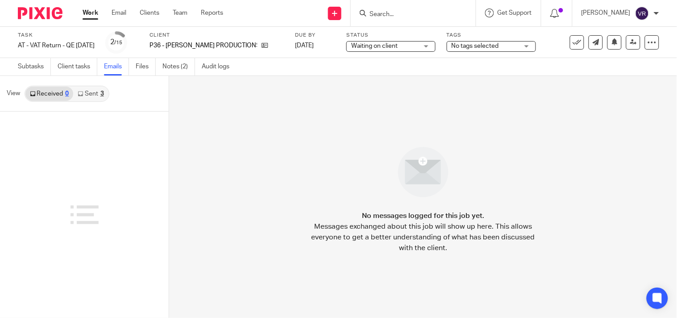
click at [96, 99] on link "Sent 3" at bounding box center [90, 94] width 35 height 14
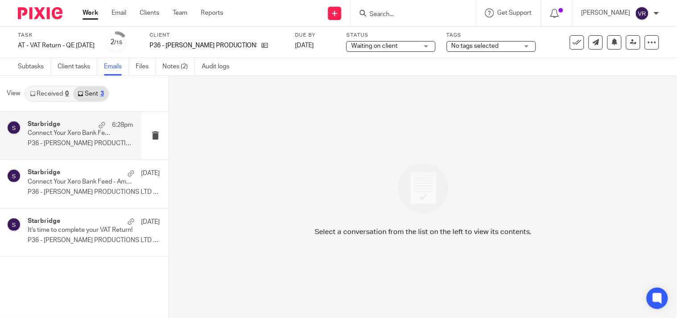
click at [92, 144] on p "P36 - [PERSON_NAME] PRODUCTIONS LTD Dear [PERSON_NAME],..." at bounding box center [80, 144] width 105 height 8
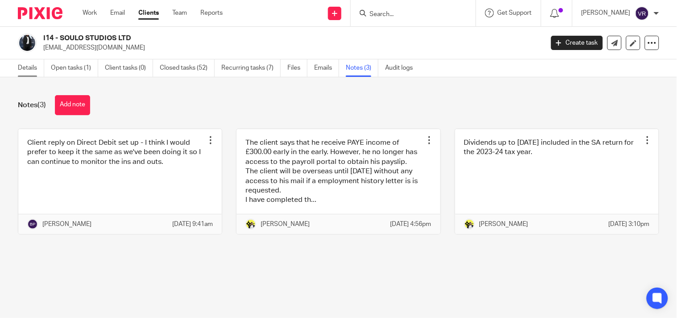
click at [33, 67] on link "Details" at bounding box center [31, 67] width 26 height 17
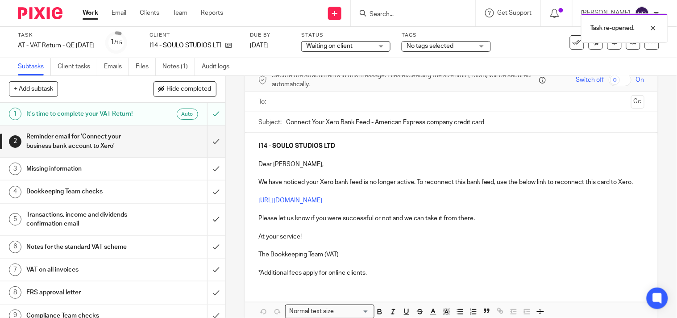
scroll to position [99, 0]
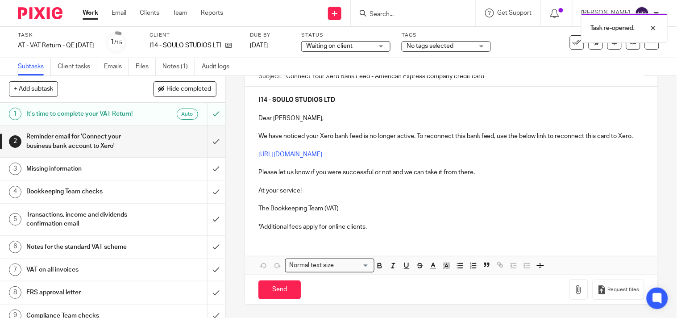
click at [373, 230] on p "*Additional fees apply for online clients." at bounding box center [452, 226] width 386 height 9
click at [436, 288] on button "Save draft" at bounding box center [445, 289] width 56 height 19
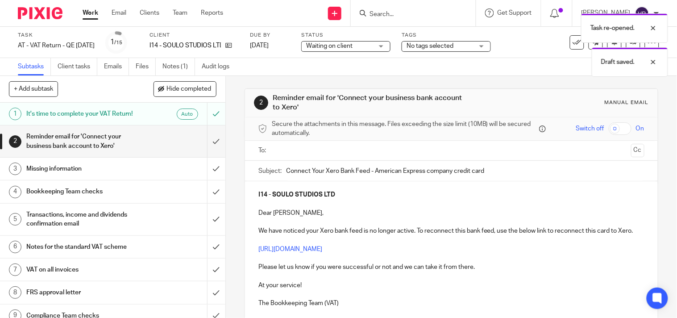
scroll to position [0, 0]
click at [331, 157] on ul at bounding box center [452, 151] width 359 height 15
click at [329, 154] on input "text" at bounding box center [451, 151] width 353 height 10
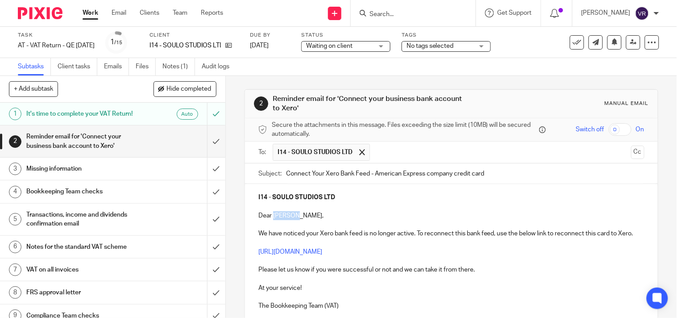
drag, startPoint x: 293, startPoint y: 215, endPoint x: 270, endPoint y: 215, distance: 23.7
click at [270, 215] on p "Dear Osahon," at bounding box center [452, 215] width 386 height 9
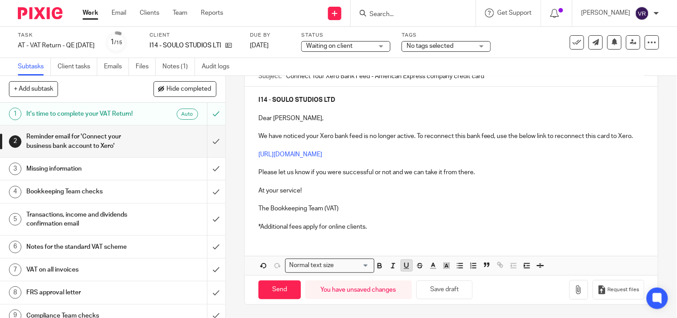
scroll to position [107, 0]
click at [440, 286] on button "Save draft" at bounding box center [445, 289] width 56 height 19
click at [455, 288] on button "Save draft" at bounding box center [445, 289] width 56 height 19
click at [284, 287] on input "Send" at bounding box center [280, 289] width 42 height 19
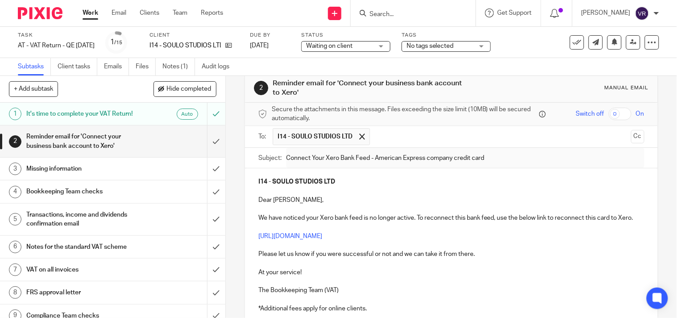
scroll to position [8, 0]
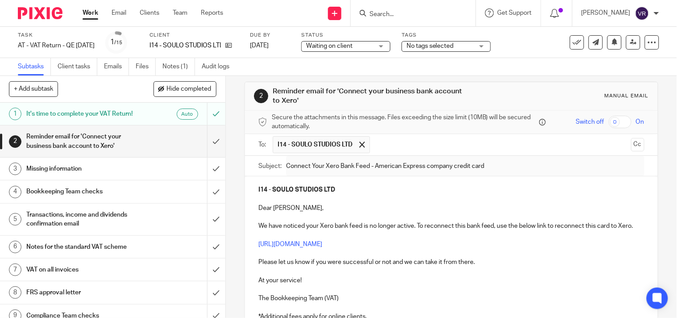
type input "Sent"
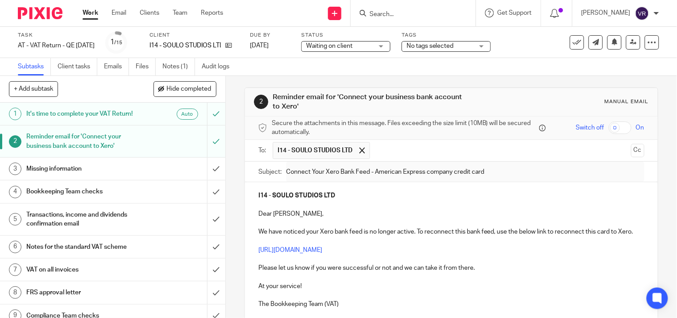
scroll to position [0, 0]
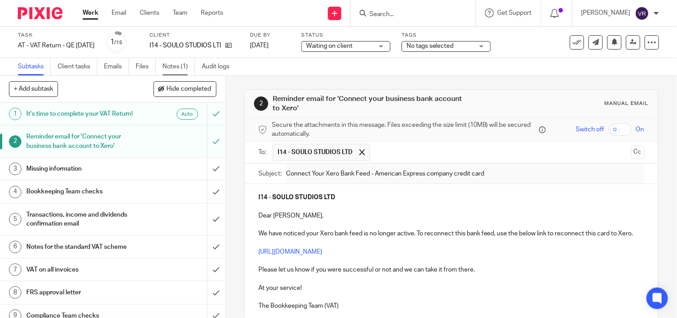
click at [173, 68] on link "Notes (1)" at bounding box center [179, 66] width 33 height 17
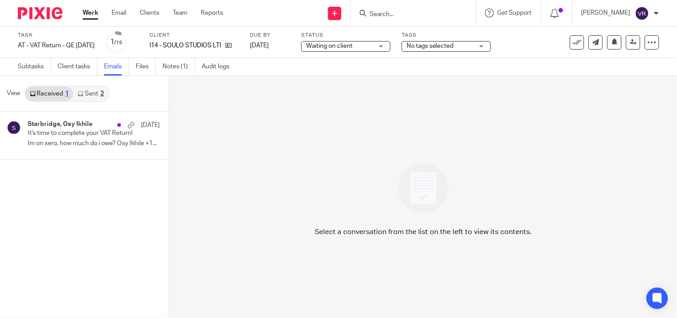
click at [94, 99] on link "Sent 2" at bounding box center [90, 94] width 35 height 14
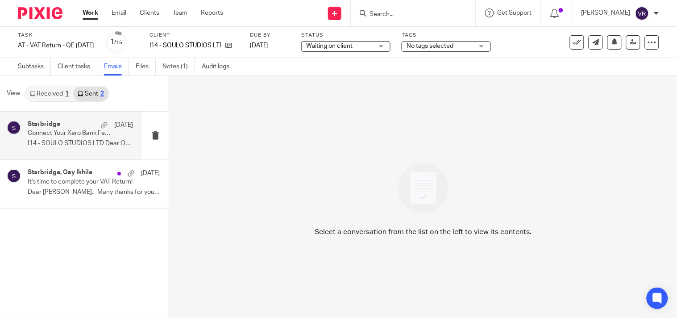
click at [81, 130] on p "Connect Your Xero Bank Feed - American Express company credit card" at bounding box center [70, 133] width 84 height 8
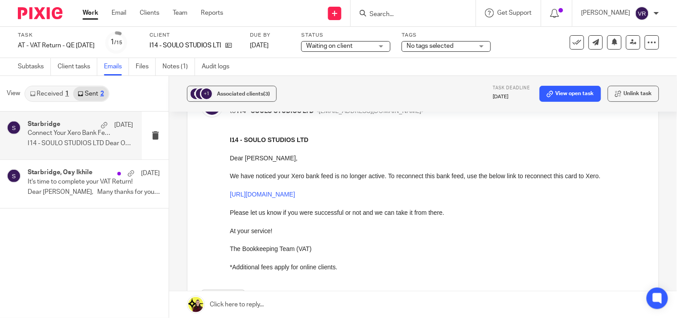
scroll to position [50, 0]
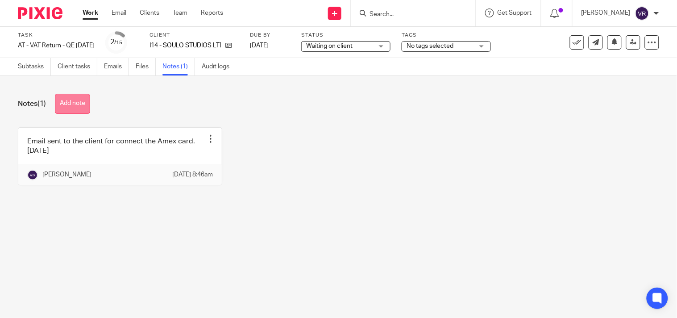
click at [63, 103] on button "Add note" at bounding box center [72, 104] width 35 height 20
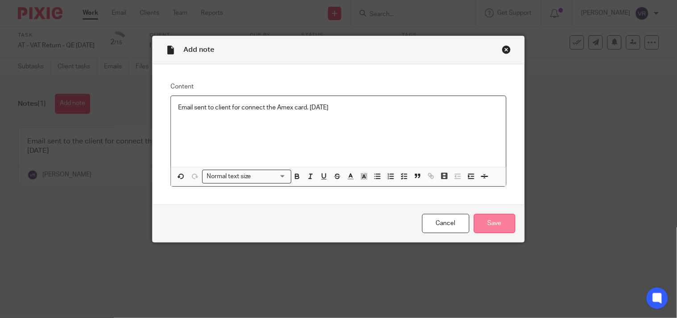
click at [488, 229] on input "Save" at bounding box center [495, 223] width 42 height 19
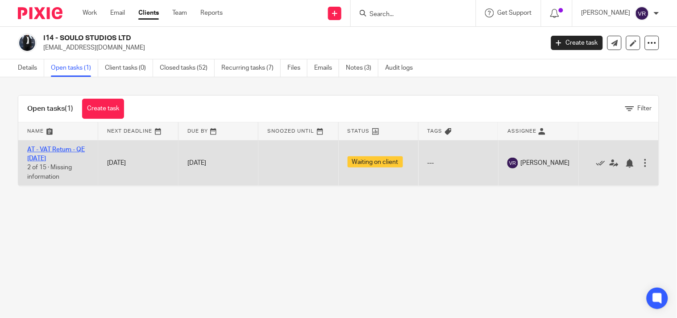
click at [73, 146] on link "AT - VAT Return - QE [DATE]" at bounding box center [56, 153] width 58 height 15
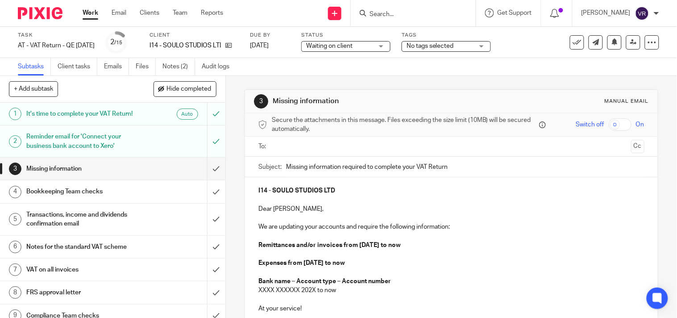
click at [118, 72] on link "Emails" at bounding box center [116, 66] width 25 height 17
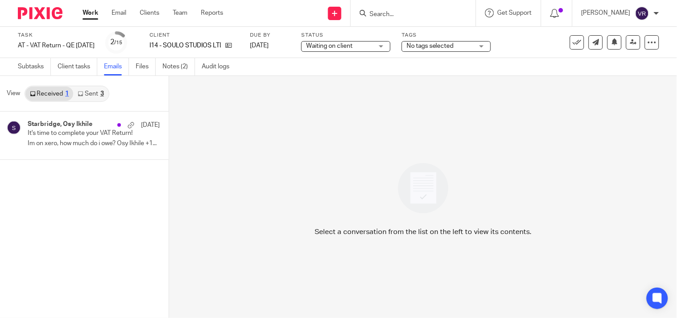
click at [101, 95] on div "3" at bounding box center [102, 94] width 4 height 6
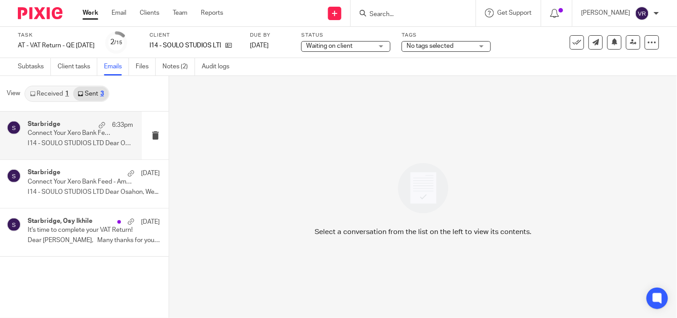
click at [97, 147] on p "I14 - SOULO STUDIOS LTD Dear Osy, We..." at bounding box center [80, 144] width 105 height 8
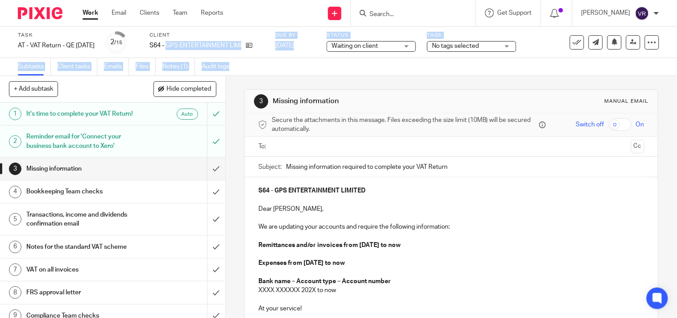
drag, startPoint x: 0, startPoint y: 0, endPoint x: 256, endPoint y: 58, distance: 262.9
click at [256, 58] on div "Task AT - VAT Return - QE 30-09-2025 Save AT - VAT Return - QE 30-09-2025 2 /15…" at bounding box center [338, 51] width 677 height 49
copy div "GPS ENTERTAINMENT LIMITED Due by 30 Oct 2025 Status Waiting on client Waiting o…"
click at [256, 58] on div "Subtasks Client tasks Emails Files Notes (1) Audit logs" at bounding box center [338, 67] width 677 height 18
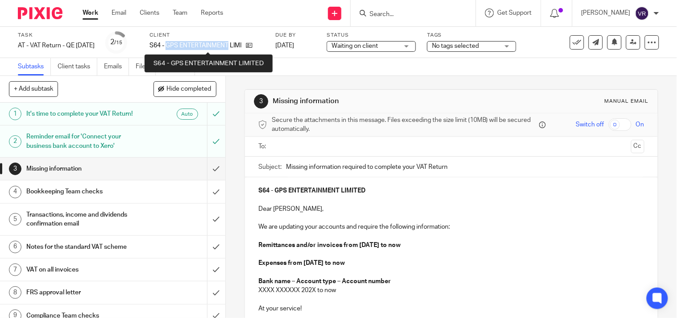
drag, startPoint x: 180, startPoint y: 43, endPoint x: 242, endPoint y: 47, distance: 61.3
click at [242, 47] on p "S64 - GPS ENTERTAINMENT LIMITED" at bounding box center [196, 45] width 92 height 9
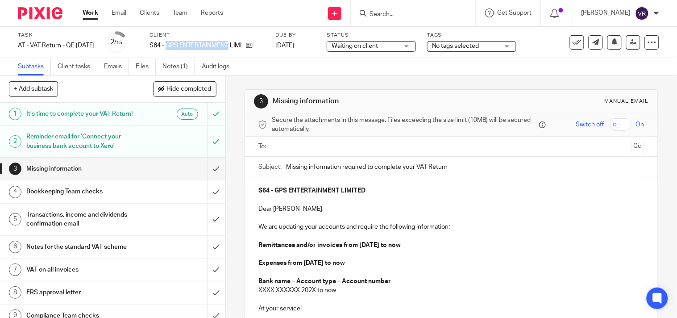
copy p "GPS ENTERTAINMENT"
click at [211, 145] on input "submit" at bounding box center [112, 141] width 225 height 32
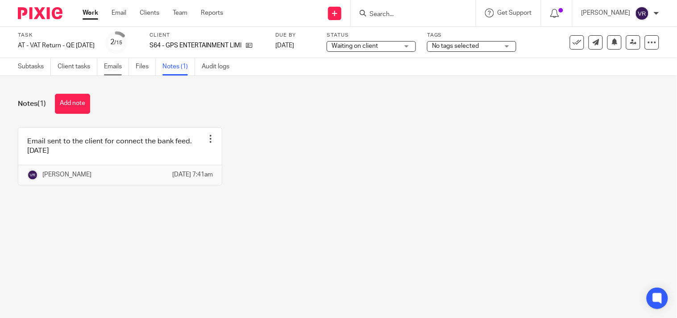
click at [113, 70] on link "Emails" at bounding box center [116, 66] width 25 height 17
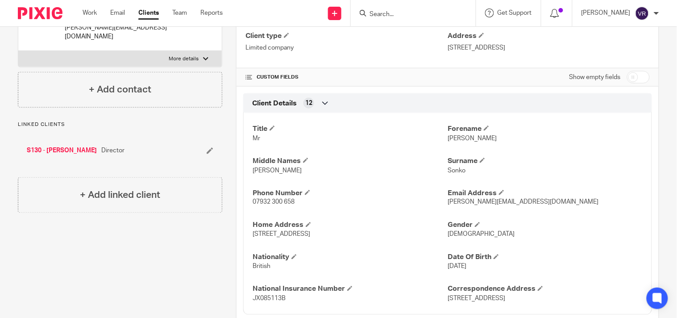
scroll to position [248, 0]
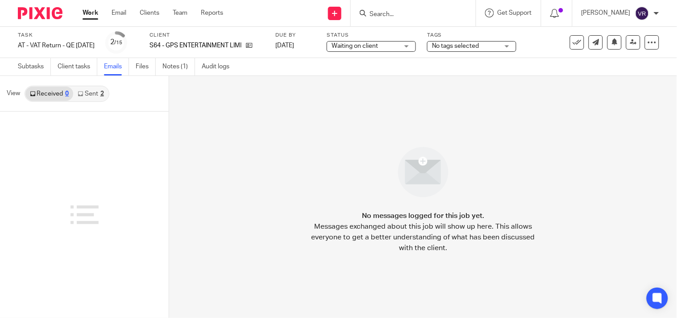
click at [96, 96] on link "Sent 2" at bounding box center [90, 94] width 35 height 14
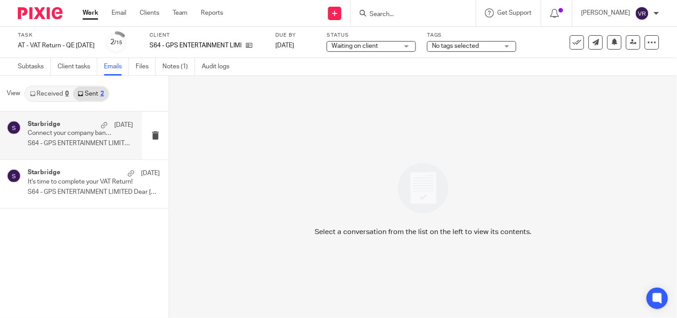
click at [86, 146] on p "S64 - GPS ENTERTAINMENT LIMITED Dear Glenn,..." at bounding box center [80, 144] width 105 height 8
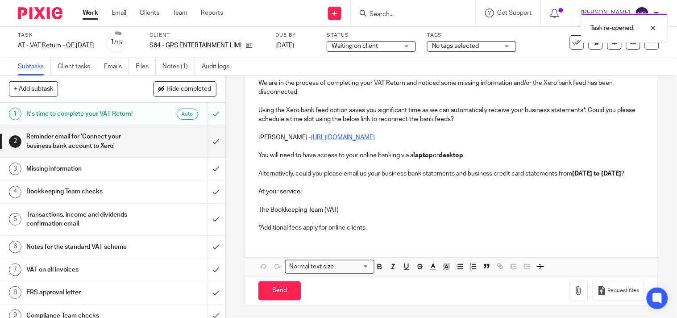
scroll to position [159, 0]
click at [365, 225] on p "*Additional fees apply for online clients." at bounding box center [452, 226] width 386 height 9
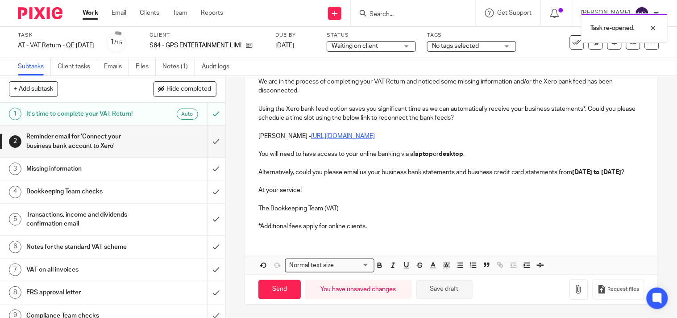
click at [438, 290] on button "Save draft" at bounding box center [445, 289] width 56 height 19
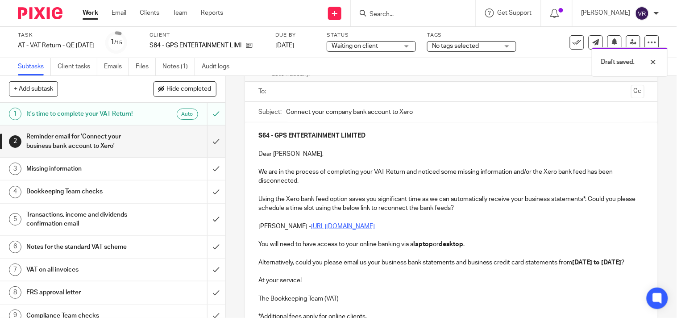
scroll to position [10, 0]
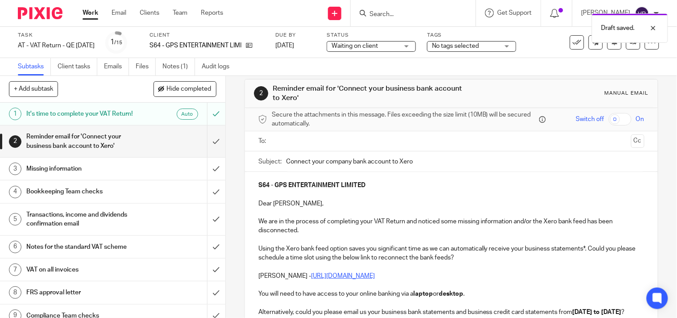
click at [338, 144] on input "text" at bounding box center [451, 141] width 353 height 10
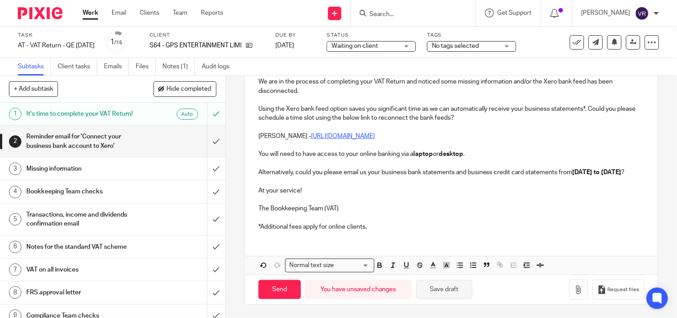
click at [455, 296] on button "Save draft" at bounding box center [445, 289] width 56 height 19
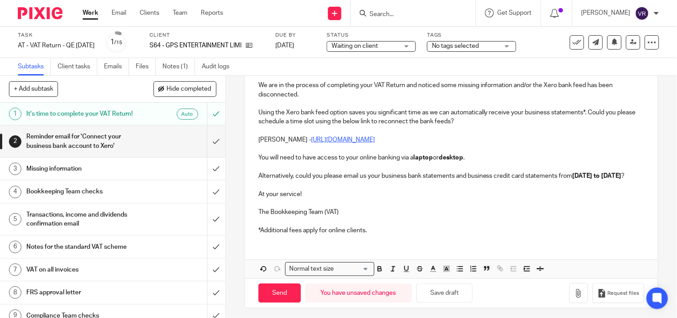
scroll to position [149, 0]
click at [285, 296] on input "Send" at bounding box center [280, 292] width 42 height 19
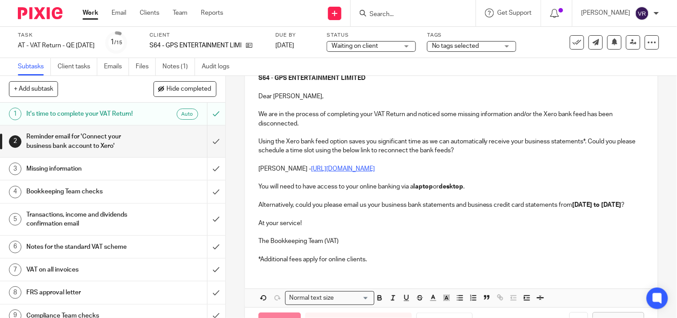
scroll to position [162, 0]
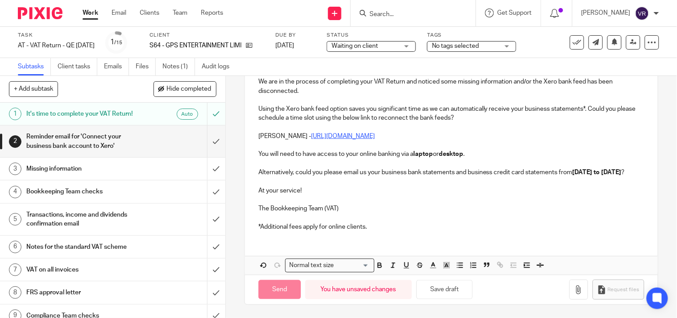
type input "Sent"
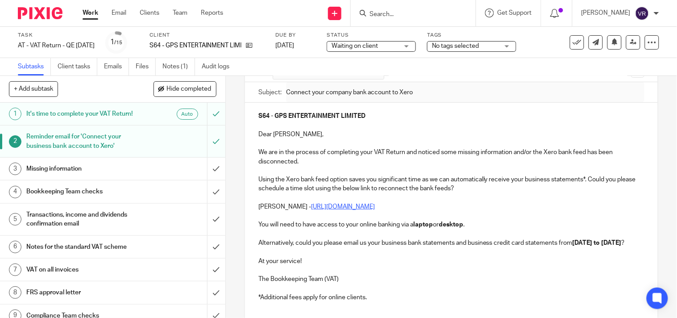
scroll to position [63, 0]
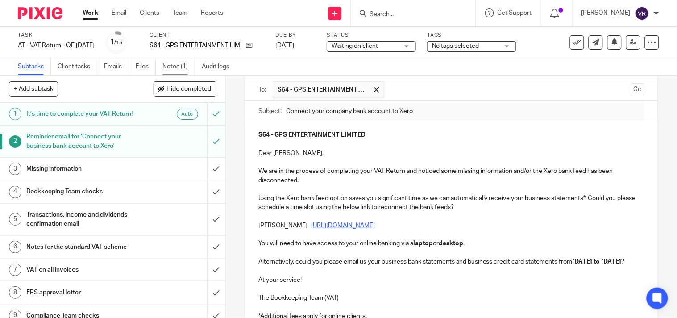
click at [186, 65] on link "Notes (1)" at bounding box center [179, 66] width 33 height 17
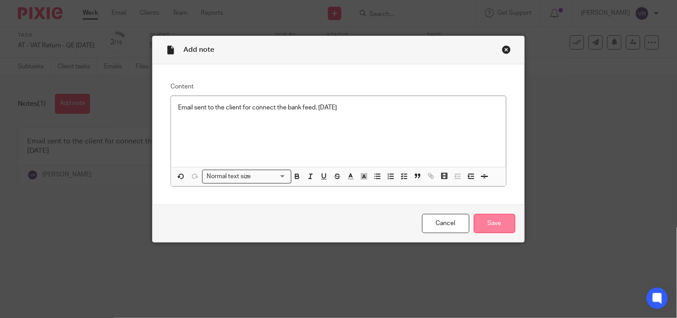
click at [479, 220] on input "Save" at bounding box center [495, 223] width 42 height 19
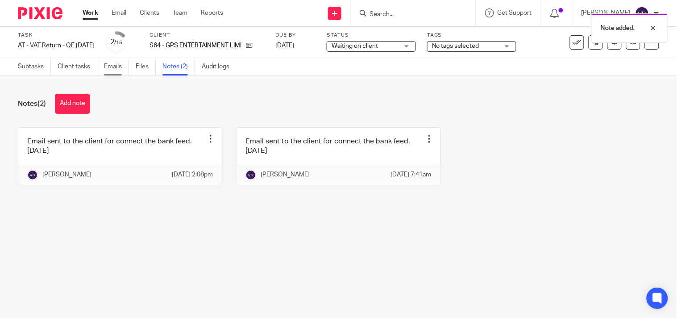
click at [112, 72] on link "Emails" at bounding box center [116, 66] width 25 height 17
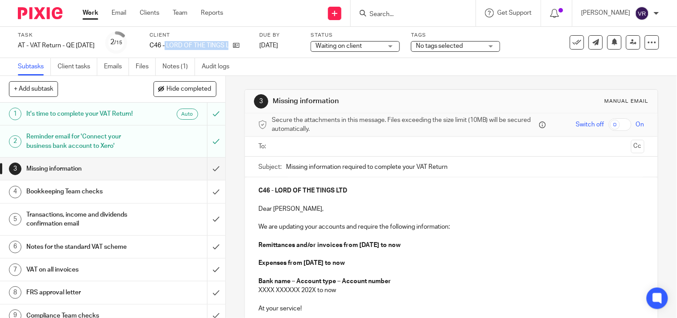
drag, startPoint x: 178, startPoint y: 44, endPoint x: 260, endPoint y: 46, distance: 82.2
click at [248, 46] on div "C46 - LORD OF THE TINGS LTD" at bounding box center [199, 45] width 99 height 9
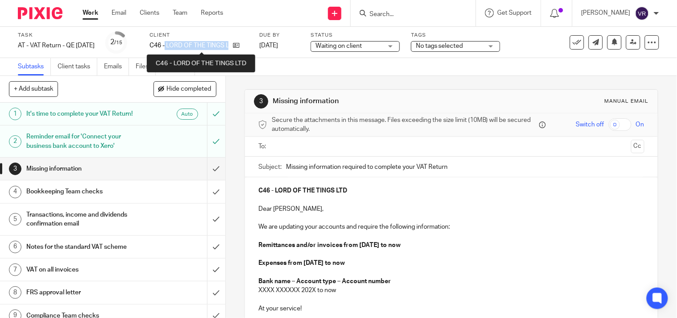
click at [180, 44] on p "C46 - LORD OF THE TINGS LTD" at bounding box center [189, 45] width 79 height 9
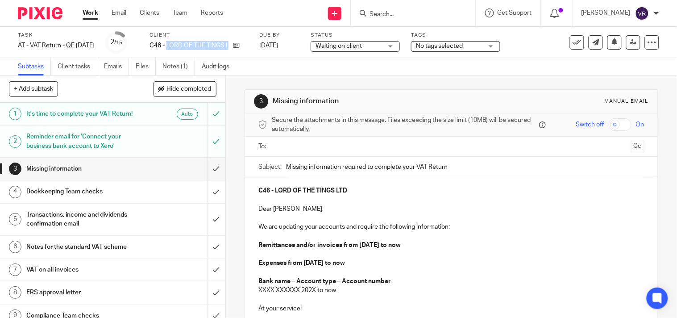
drag, startPoint x: 180, startPoint y: 44, endPoint x: 256, endPoint y: 44, distance: 76.3
click at [248, 44] on div "C46 - LORD OF THE TINGS LTD" at bounding box center [199, 45] width 99 height 9
click at [258, 66] on div "Subtasks Client tasks Emails Files Notes (1) Audit logs" at bounding box center [338, 67] width 677 height 18
click at [392, 80] on div "3 Missing information Manual email Secure the attachments in this message. File…" at bounding box center [452, 247] width 414 height 342
click at [202, 145] on input "submit" at bounding box center [112, 141] width 225 height 32
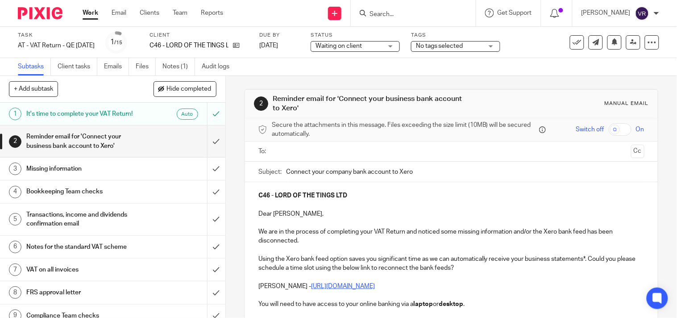
click at [436, 155] on input "text" at bounding box center [451, 151] width 353 height 10
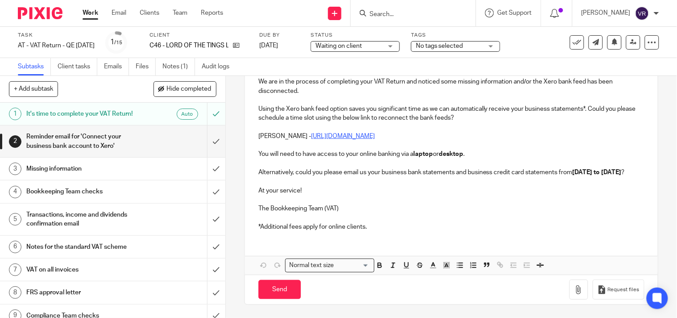
scroll to position [162, 0]
click at [376, 225] on p "*Additional fees apply for online clients." at bounding box center [452, 226] width 386 height 9
click at [374, 217] on p at bounding box center [452, 217] width 386 height 9
click at [359, 208] on p "The Bookkeeping Team (VAT)" at bounding box center [452, 208] width 386 height 9
click at [443, 288] on button "Save draft" at bounding box center [445, 289] width 56 height 19
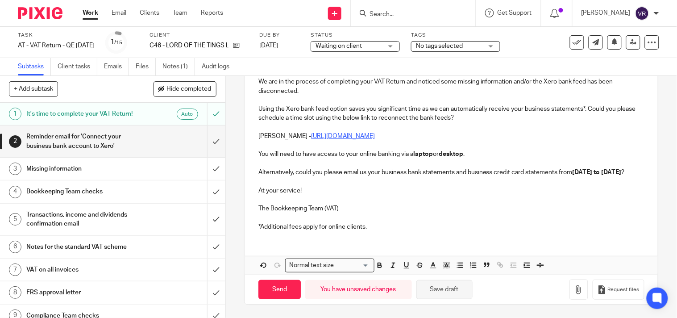
click at [463, 295] on button "Save draft" at bounding box center [445, 289] width 56 height 19
click at [283, 289] on input "Send" at bounding box center [280, 289] width 42 height 19
type input "Sent"
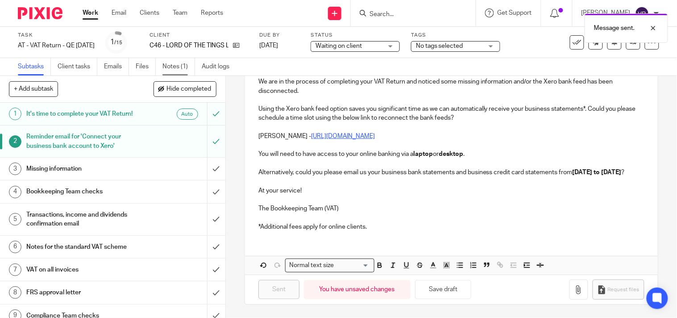
click at [178, 66] on link "Notes (1)" at bounding box center [179, 66] width 33 height 17
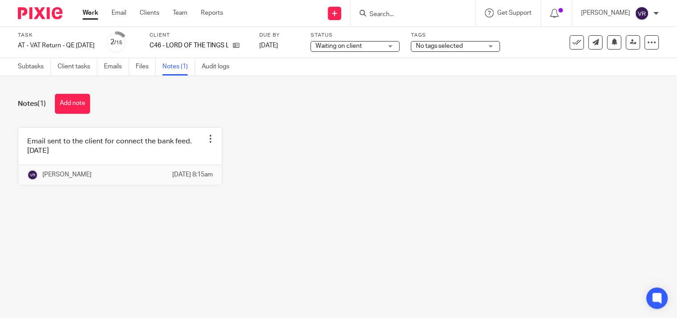
click at [84, 104] on button "Add note" at bounding box center [72, 104] width 35 height 20
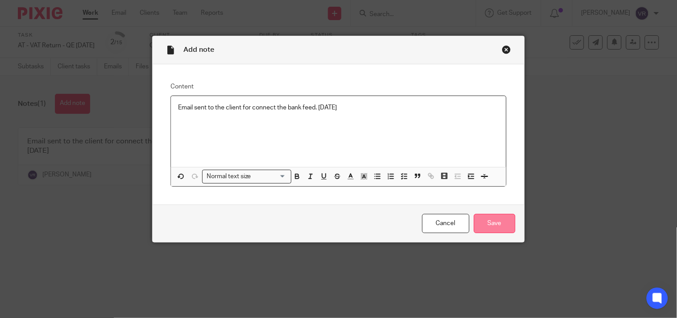
click at [505, 225] on input "Save" at bounding box center [495, 223] width 42 height 19
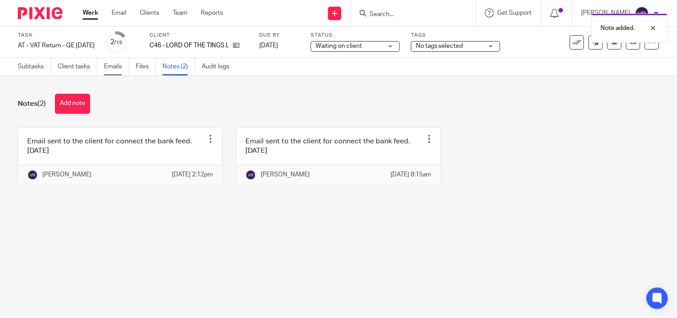
click at [112, 65] on link "Emails" at bounding box center [116, 66] width 25 height 17
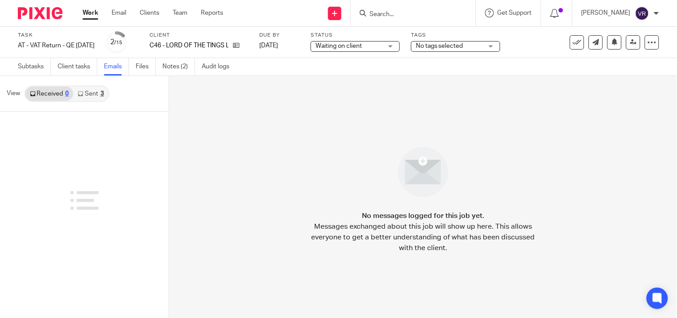
click at [86, 96] on link "Sent 3" at bounding box center [90, 94] width 35 height 14
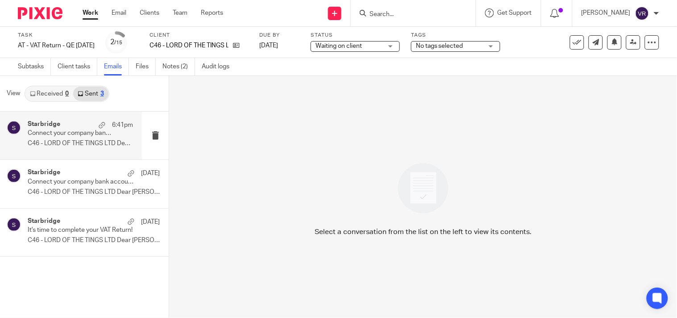
click at [84, 133] on p "Connect your company bank account to Xero" at bounding box center [70, 133] width 84 height 8
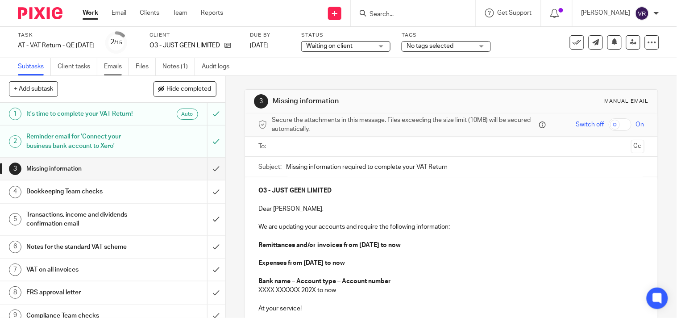
click at [112, 69] on link "Emails" at bounding box center [116, 66] width 25 height 17
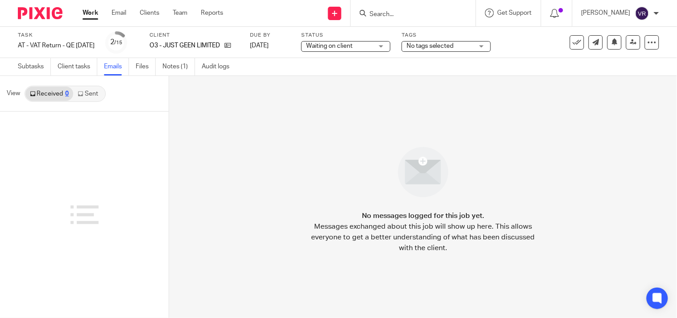
click at [87, 95] on link "Sent" at bounding box center [88, 94] width 31 height 14
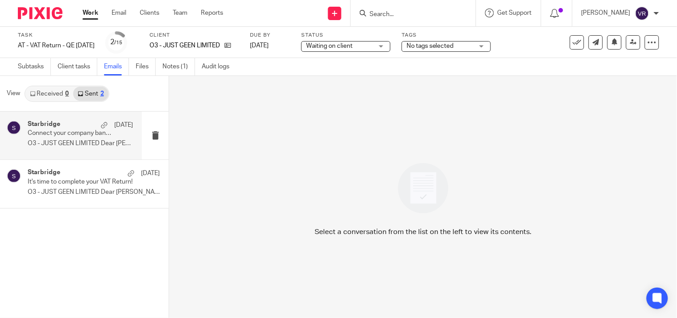
click at [106, 144] on p "O3 - JUST GEEN LIMITED Dear Gina, We..." at bounding box center [80, 144] width 105 height 8
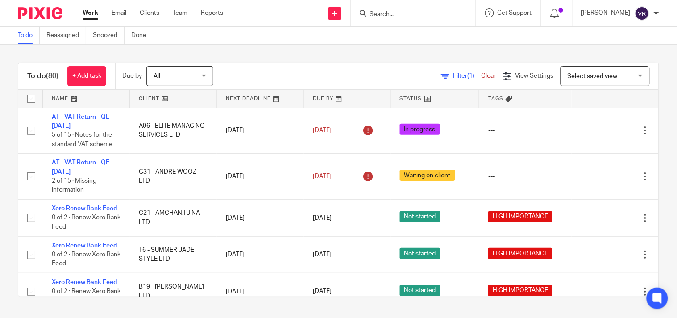
click at [379, 51] on div "To do (80) + Add task Due by All All [DATE] [DATE] This week Next week This mon…" at bounding box center [338, 180] width 677 height 270
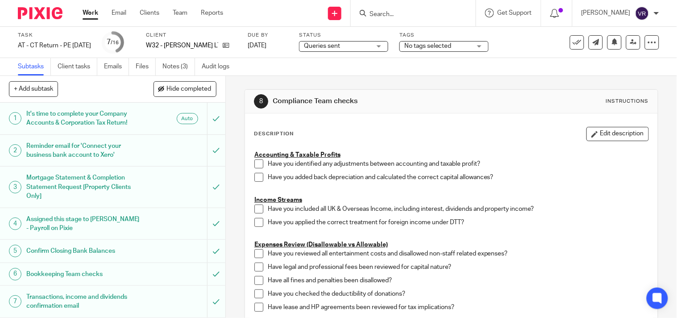
click at [393, 68] on div "Subtasks Client tasks Emails Files Notes (3) Audit logs" at bounding box center [338, 67] width 677 height 18
click at [180, 68] on link "Notes (3)" at bounding box center [179, 66] width 33 height 17
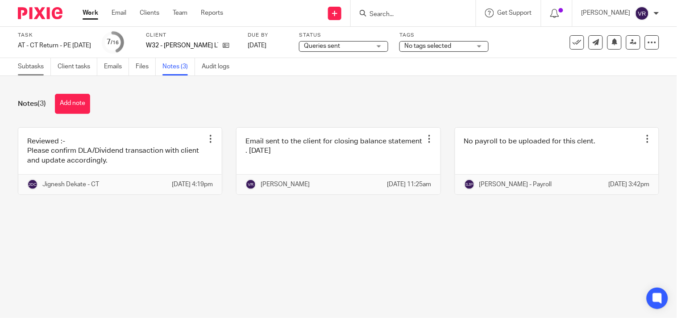
click at [29, 66] on link "Subtasks" at bounding box center [34, 66] width 33 height 17
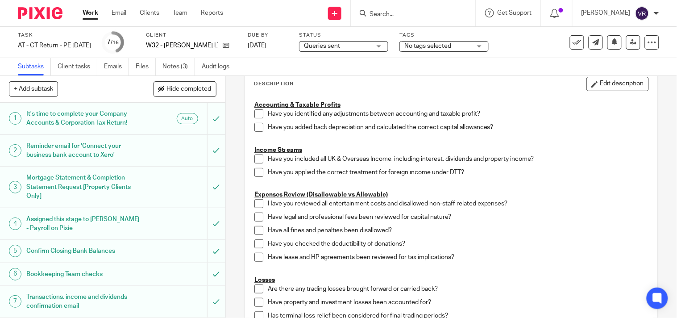
scroll to position [50, 0]
click at [229, 45] on icon at bounding box center [226, 45] width 7 height 7
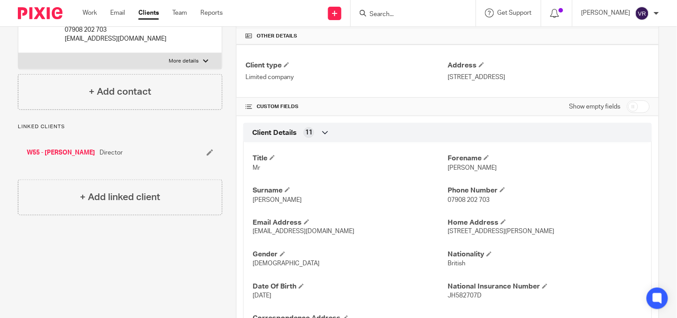
scroll to position [198, 0]
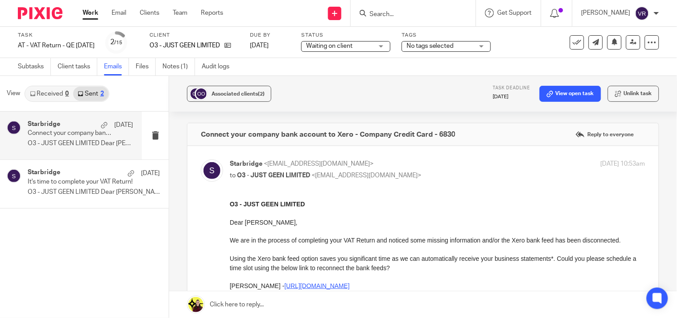
click at [434, 13] on input "Search" at bounding box center [409, 15] width 80 height 8
paste input "LIVING WRIGHT LTD"
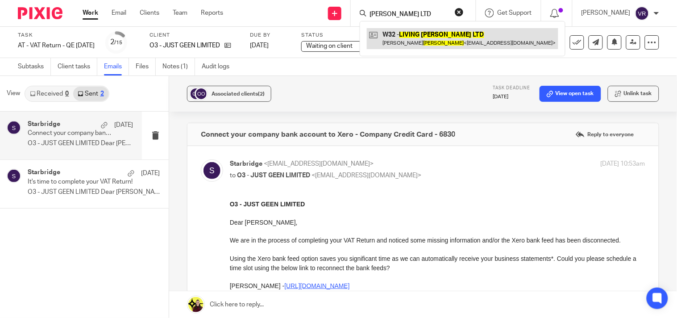
type input "LIVING WRIGHT LTD"
click at [426, 34] on link at bounding box center [463, 38] width 192 height 21
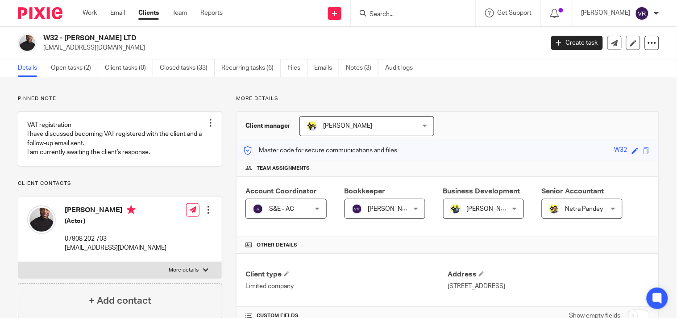
drag, startPoint x: 66, startPoint y: 218, endPoint x: 123, endPoint y: 222, distance: 57.3
click at [123, 217] on h4 "[PERSON_NAME]" at bounding box center [116, 210] width 102 height 11
copy h4 "[PERSON_NAME]"
